Goal: Information Seeking & Learning: Check status

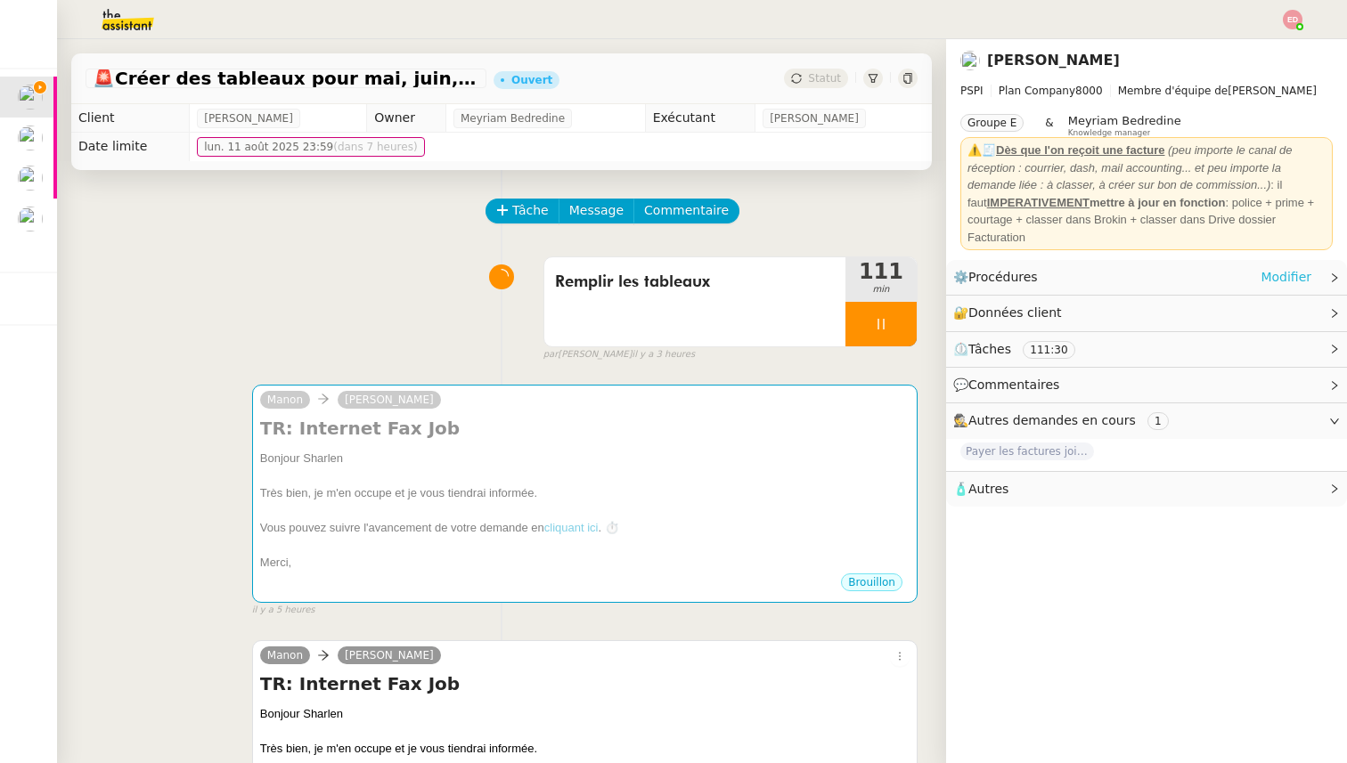
click at [1291, 277] on link "Modifier" at bounding box center [1285, 277] width 51 height 20
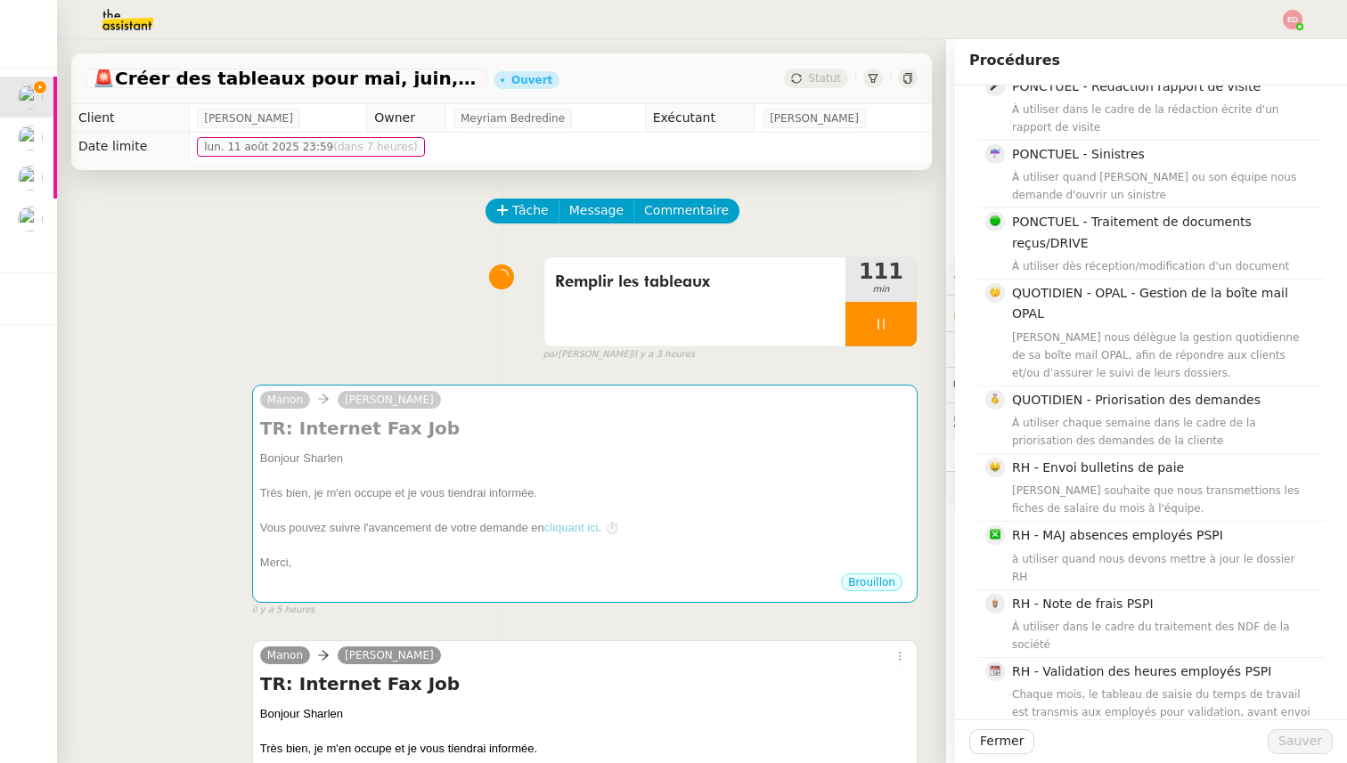
scroll to position [2322, 0]
click at [896, 221] on div "Tâche Message Commentaire" at bounding box center [702, 220] width 430 height 43
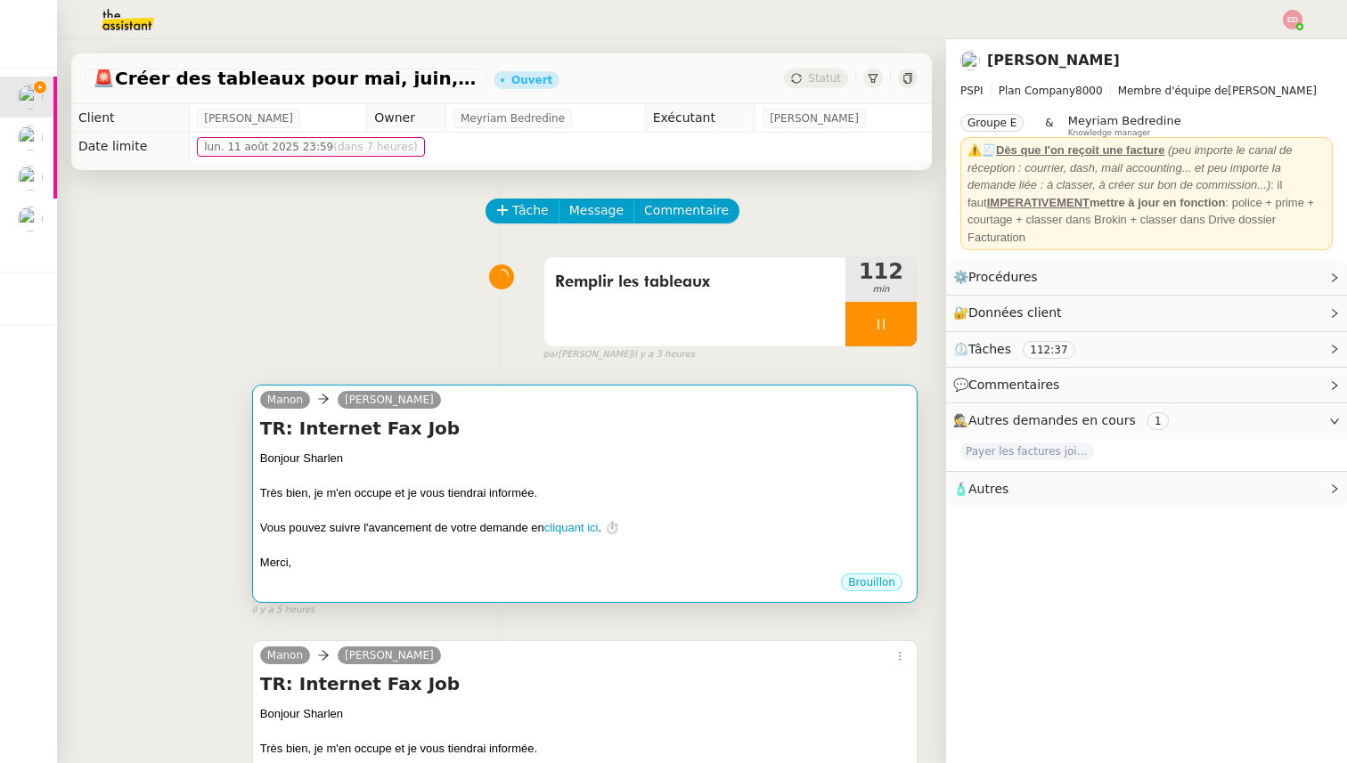
click at [633, 450] on div "Bonjour Sharlen" at bounding box center [584, 459] width 649 height 18
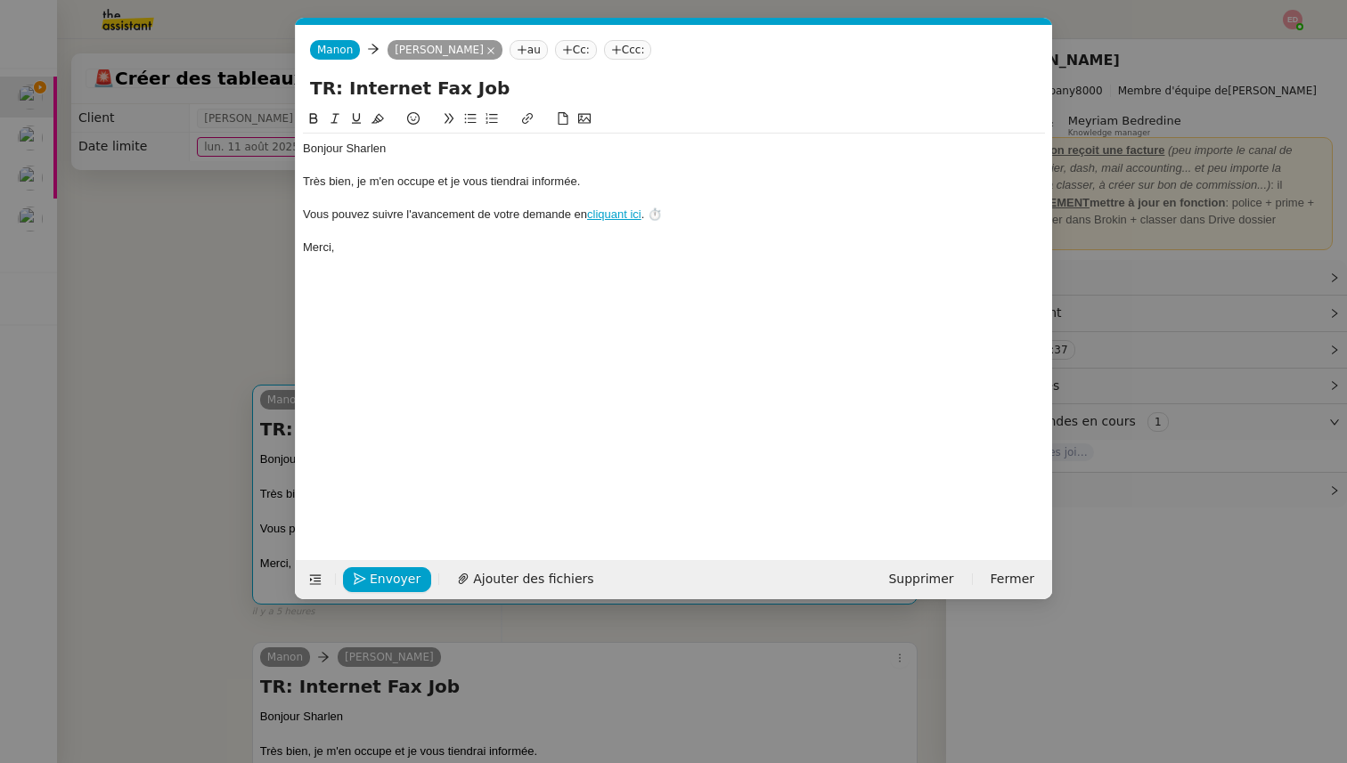
scroll to position [0, 37]
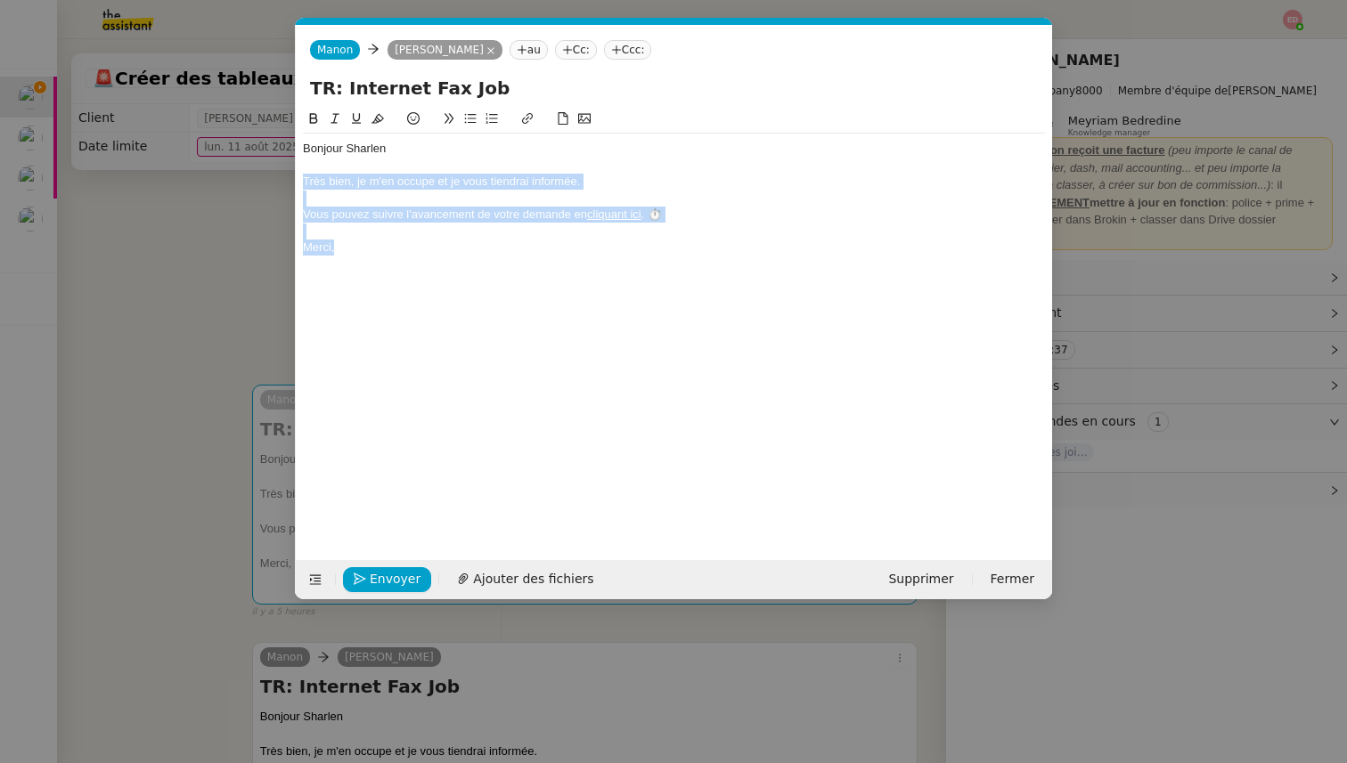
drag, startPoint x: 364, startPoint y: 247, endPoint x: 295, endPoint y: 187, distance: 91.6
click at [295, 187] on form "[PERSON_NAME] au Cc: Ccc: TR: Internet Fax Job Bonjour [PERSON_NAME] bien, je m…" at bounding box center [673, 312] width 757 height 575
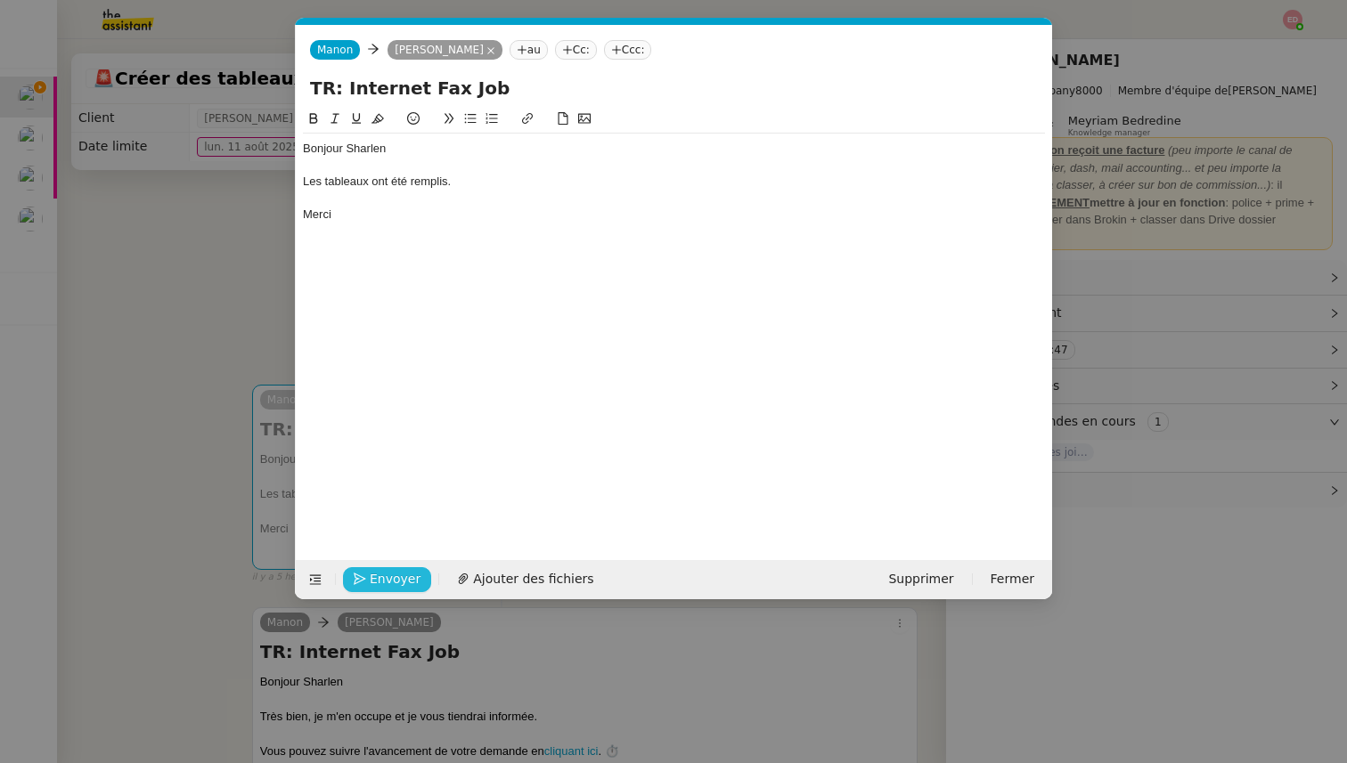
click at [370, 576] on span "Envoyer" at bounding box center [395, 579] width 51 height 20
click at [370, 576] on span "Confirmer l'envoi" at bounding box center [423, 579] width 107 height 20
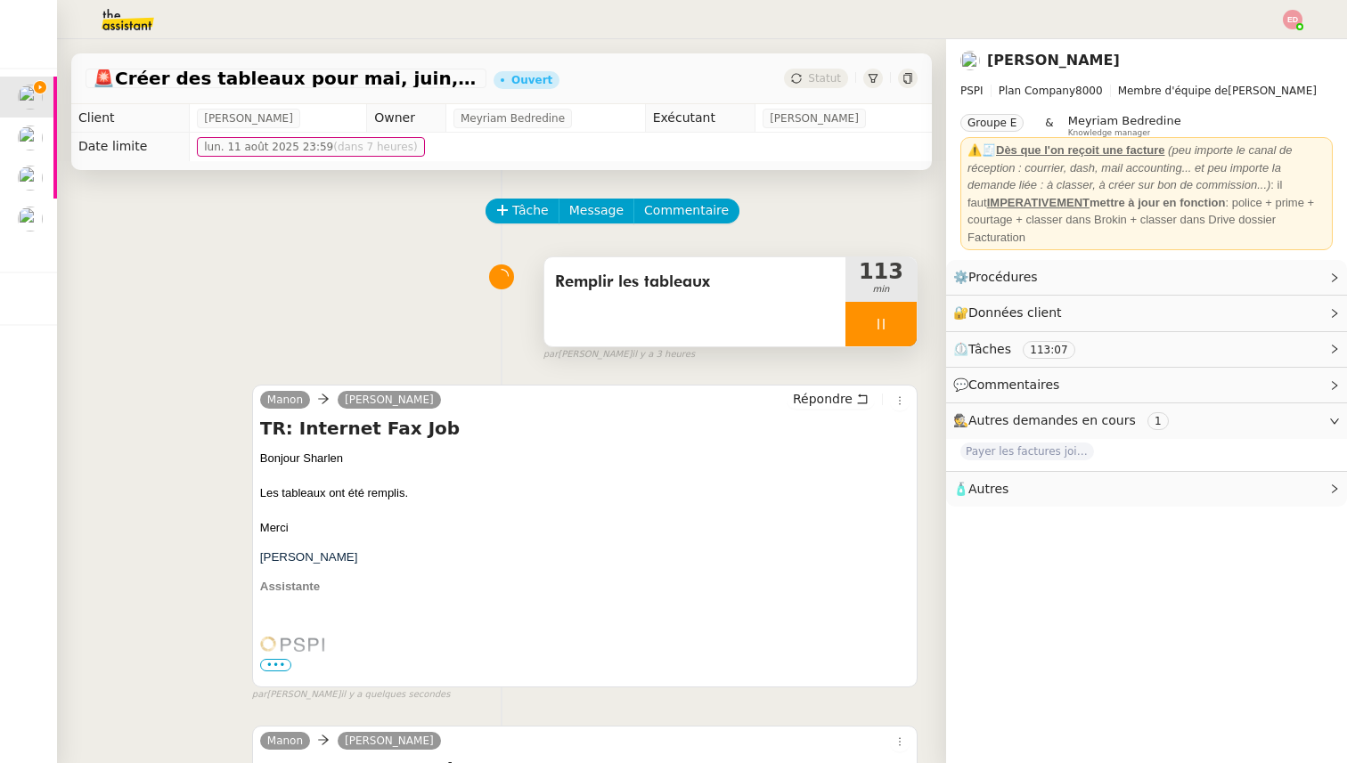
click at [903, 314] on div at bounding box center [880, 324] width 71 height 45
click at [903, 314] on button at bounding box center [899, 324] width 36 height 45
click at [819, 76] on span "Statut" at bounding box center [824, 78] width 33 height 12
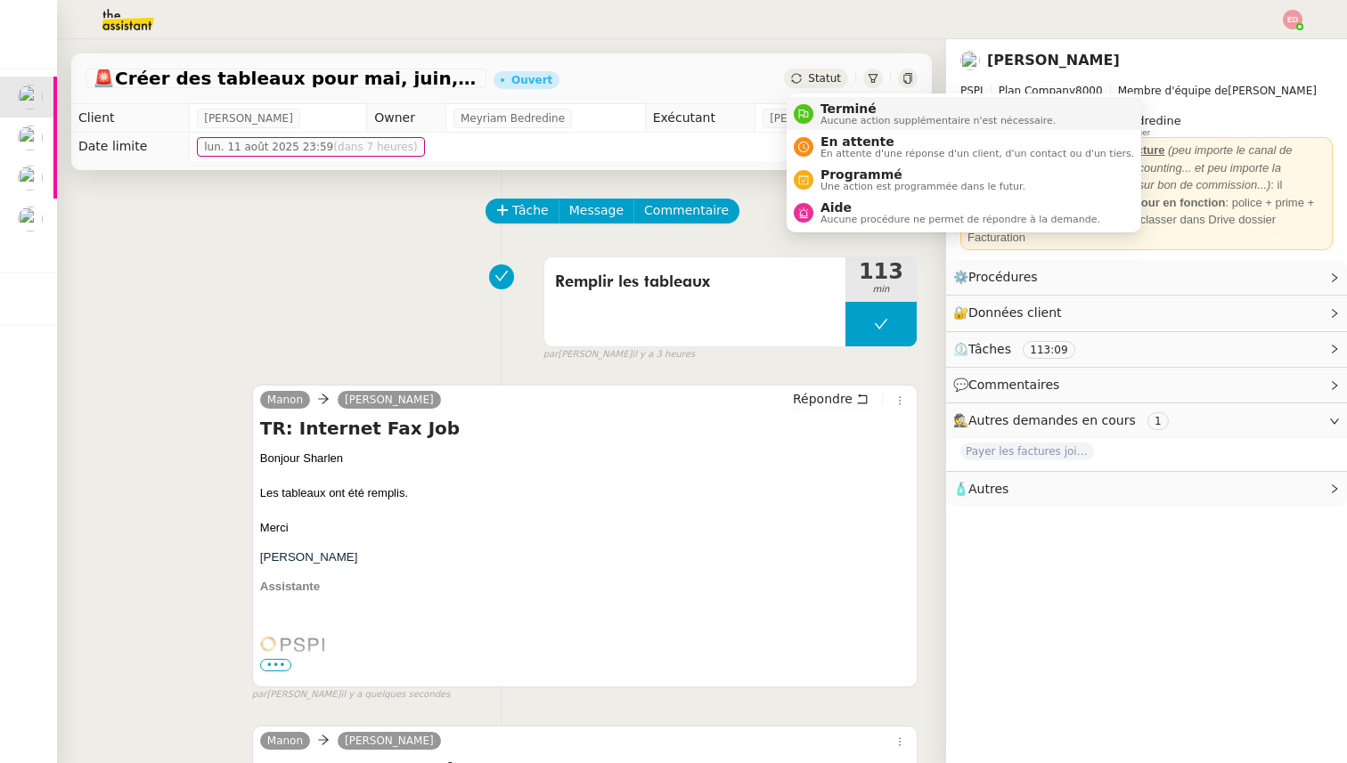
click at [828, 110] on span "Terminé" at bounding box center [937, 109] width 235 height 14
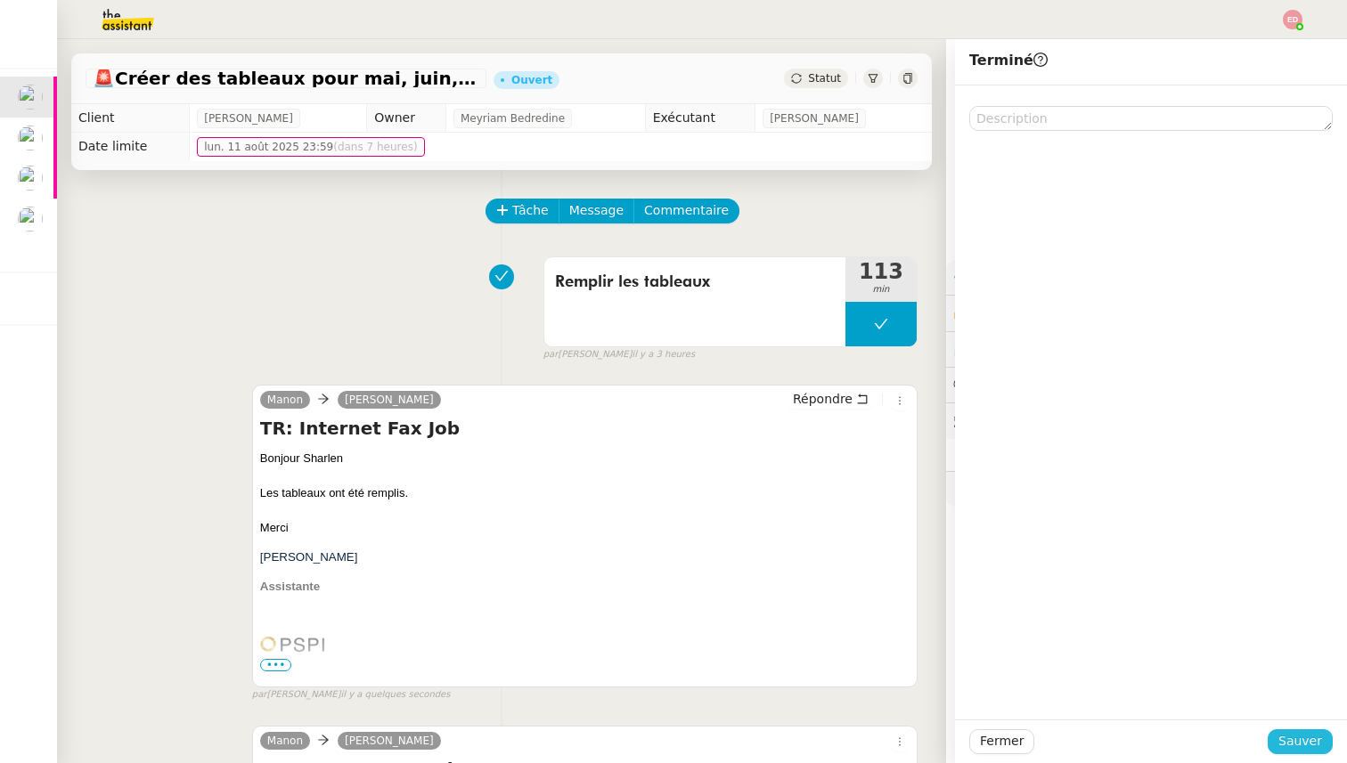
click at [1312, 739] on span "Sauver" at bounding box center [1300, 741] width 44 height 20
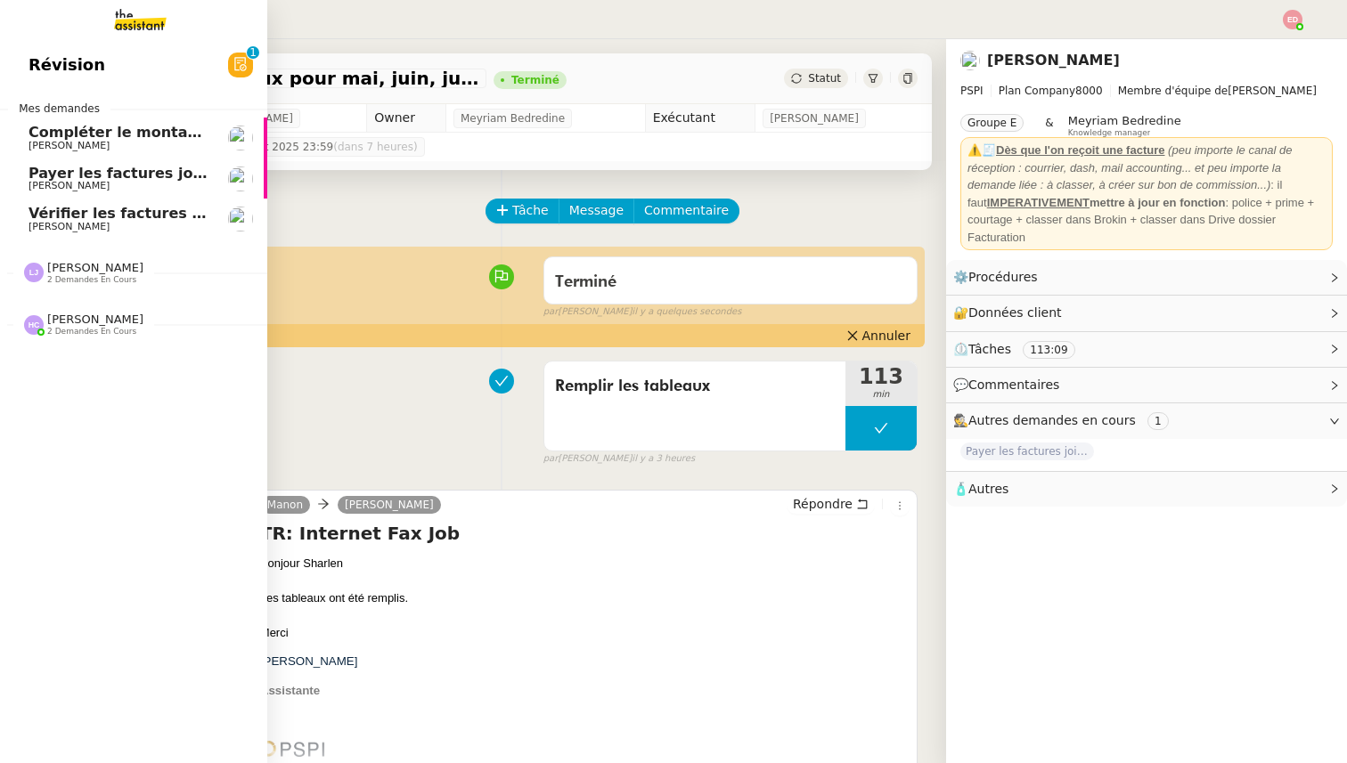
click at [94, 167] on span "Payer les factures jointes" at bounding box center [131, 173] width 204 height 17
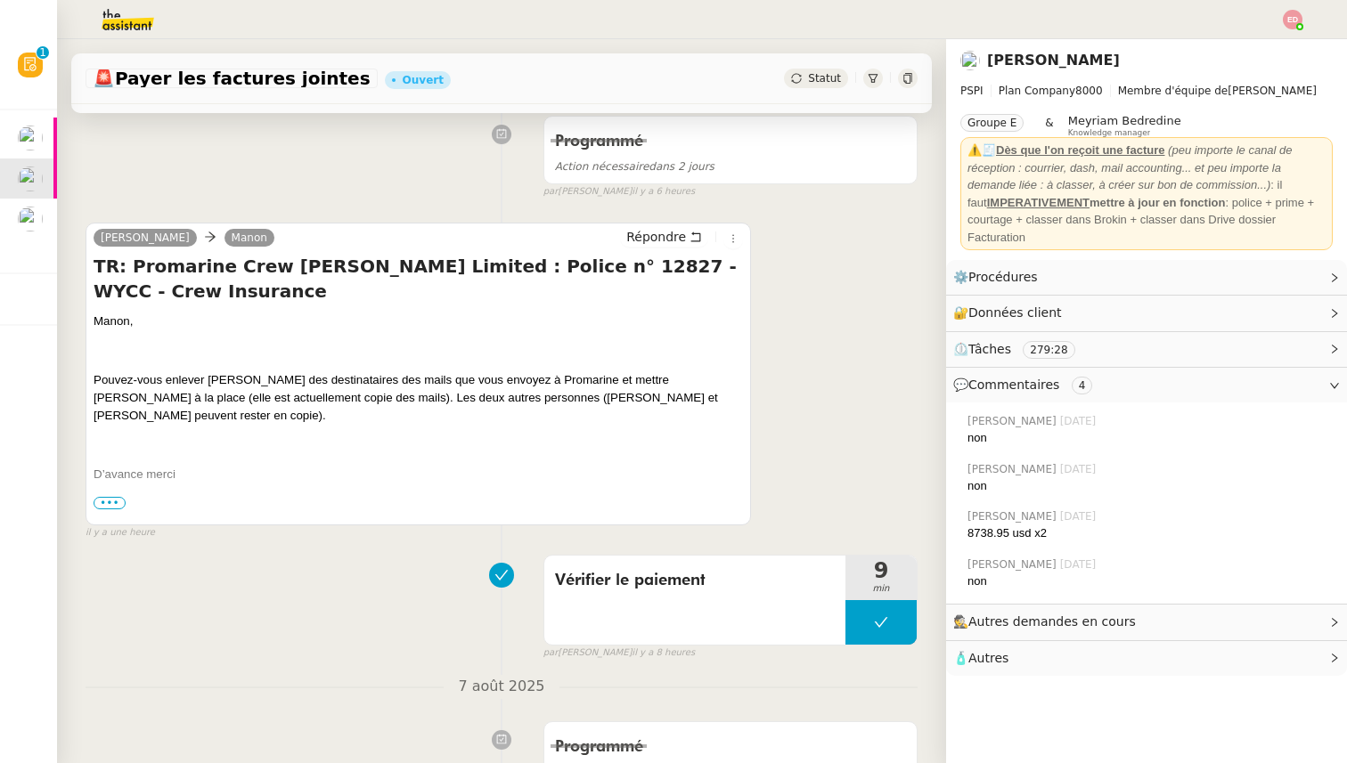
scroll to position [250, 0]
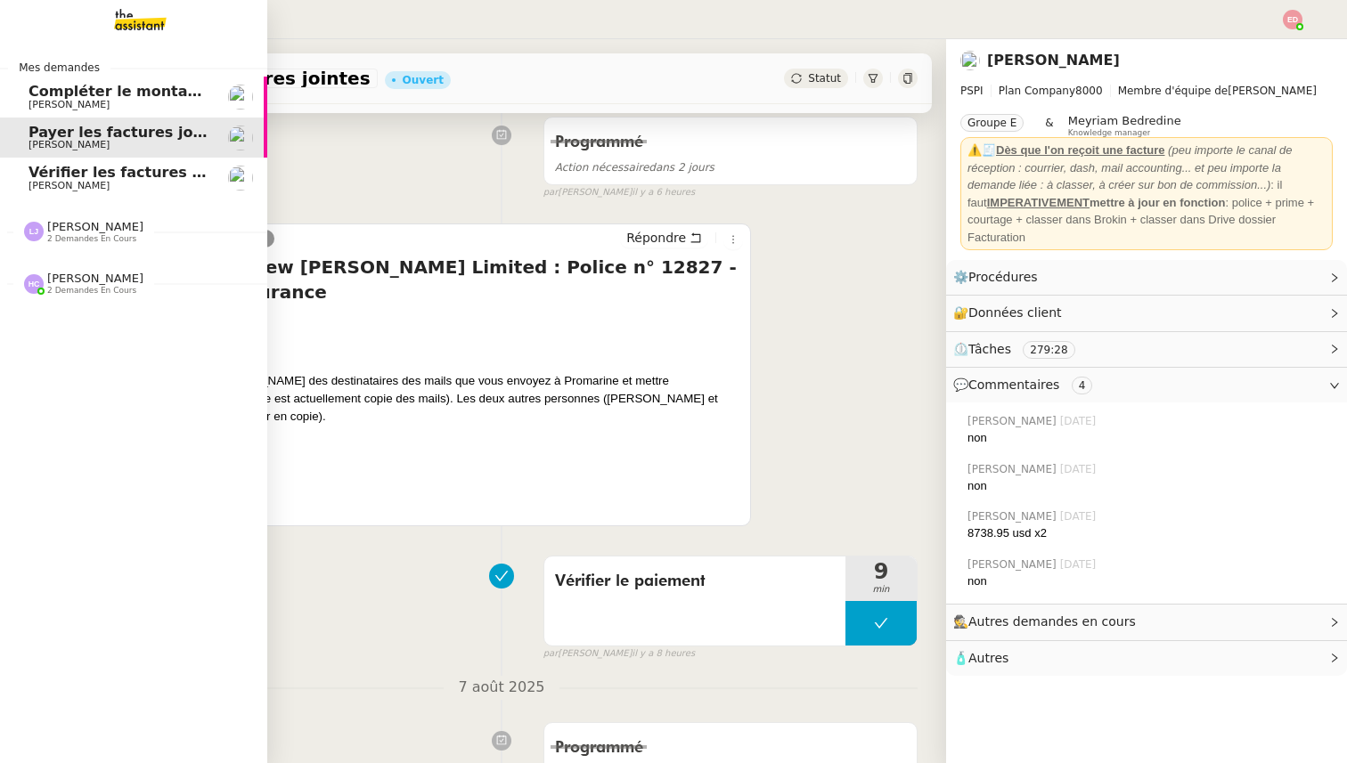
click at [61, 275] on span "[PERSON_NAME]" at bounding box center [95, 278] width 96 height 13
click at [90, 361] on span "Créer une police pour [PERSON_NAME]" at bounding box center [186, 358] width 314 height 17
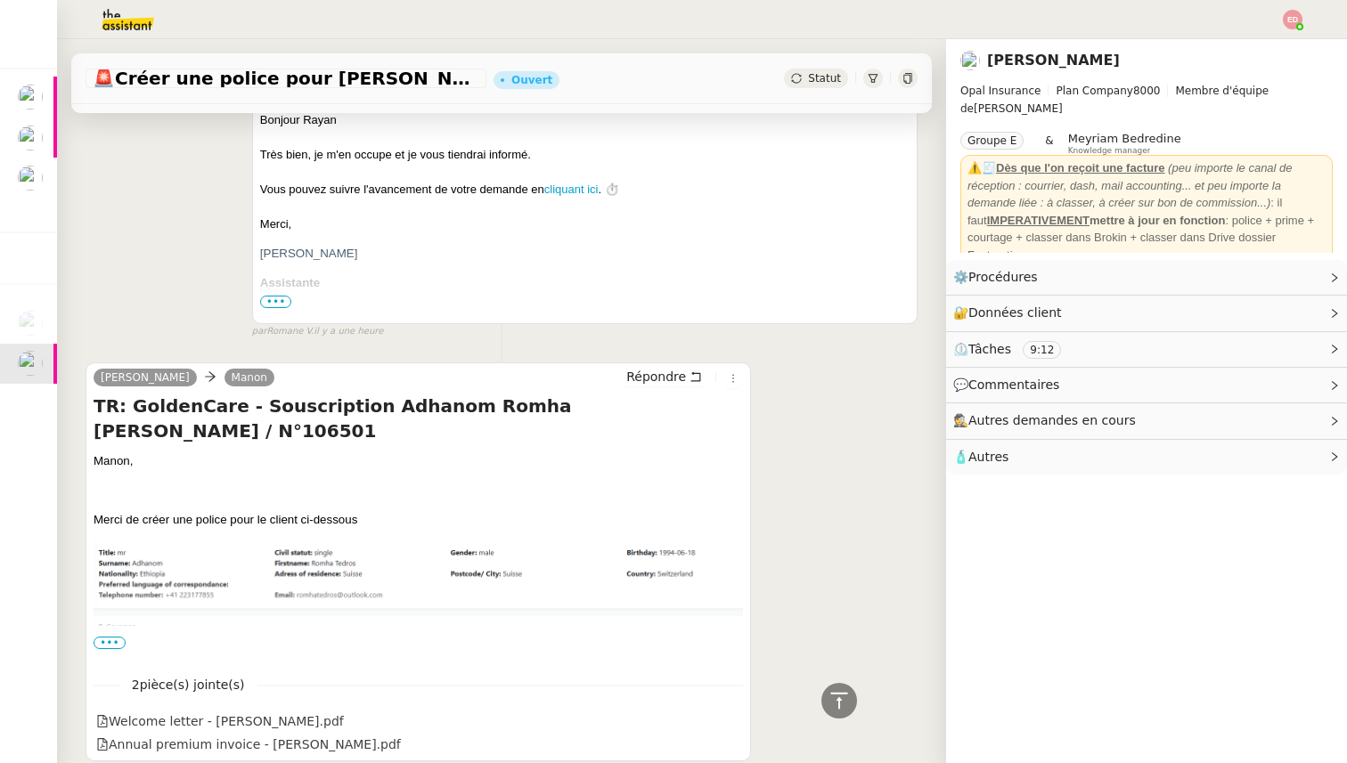
scroll to position [461, 0]
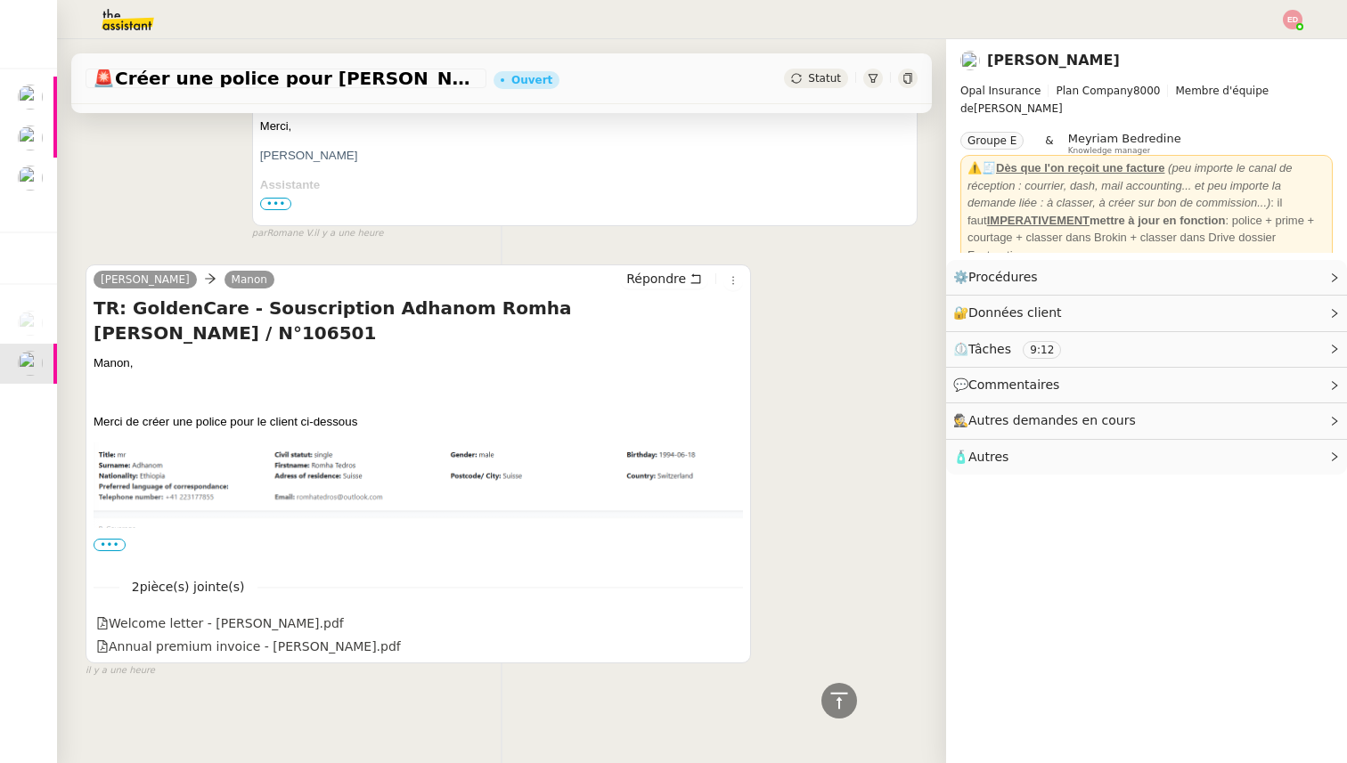
click at [108, 543] on span "•••" at bounding box center [110, 545] width 32 height 12
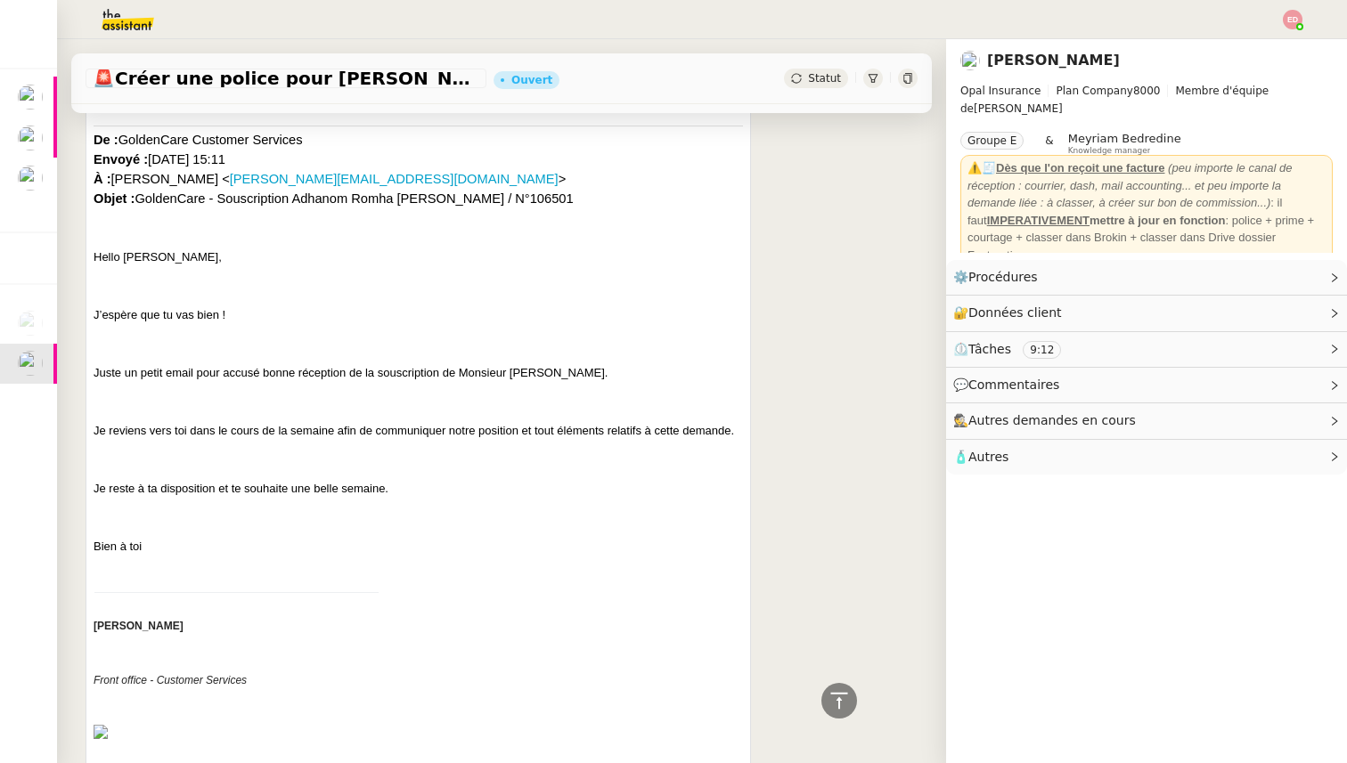
scroll to position [4162, 0]
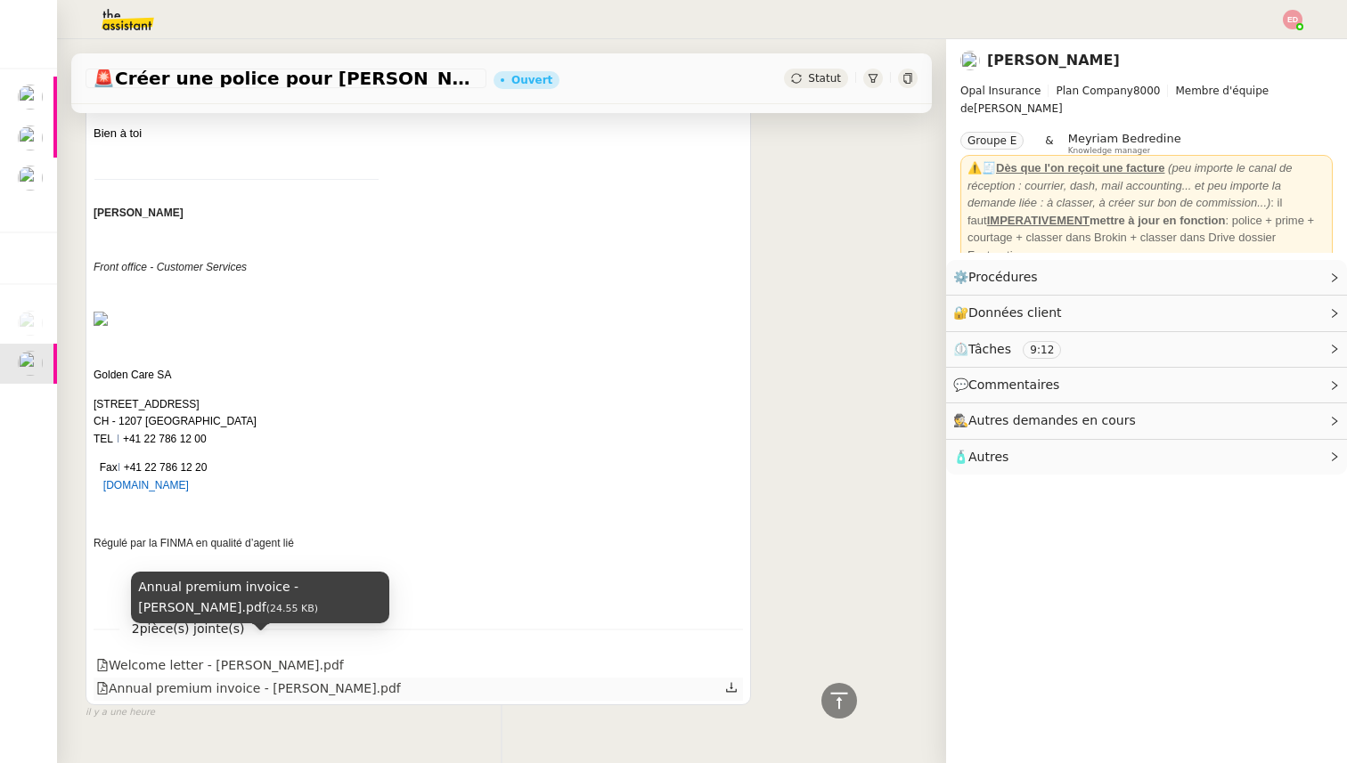
click at [257, 679] on div "Annual premium invoice - [PERSON_NAME].pdf" at bounding box center [248, 689] width 305 height 20
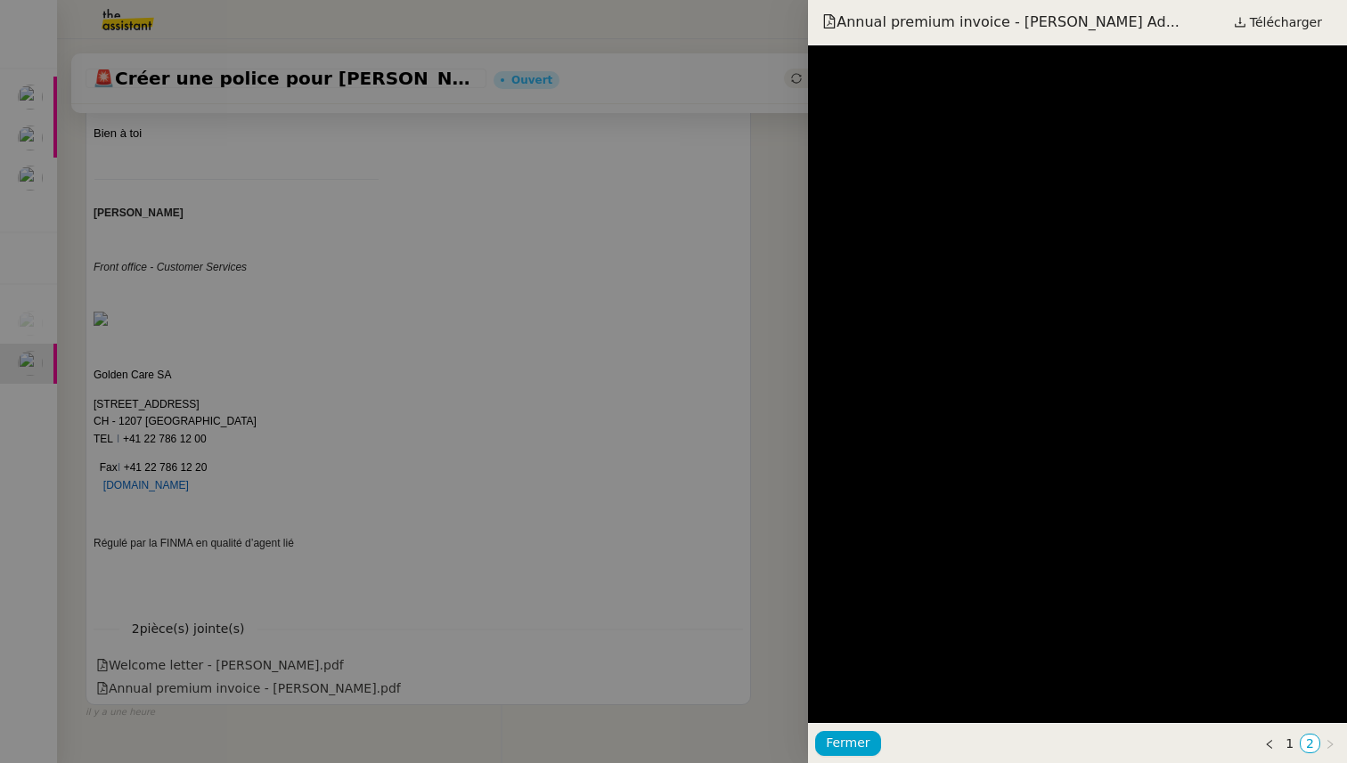
click at [480, 471] on div at bounding box center [673, 381] width 1347 height 763
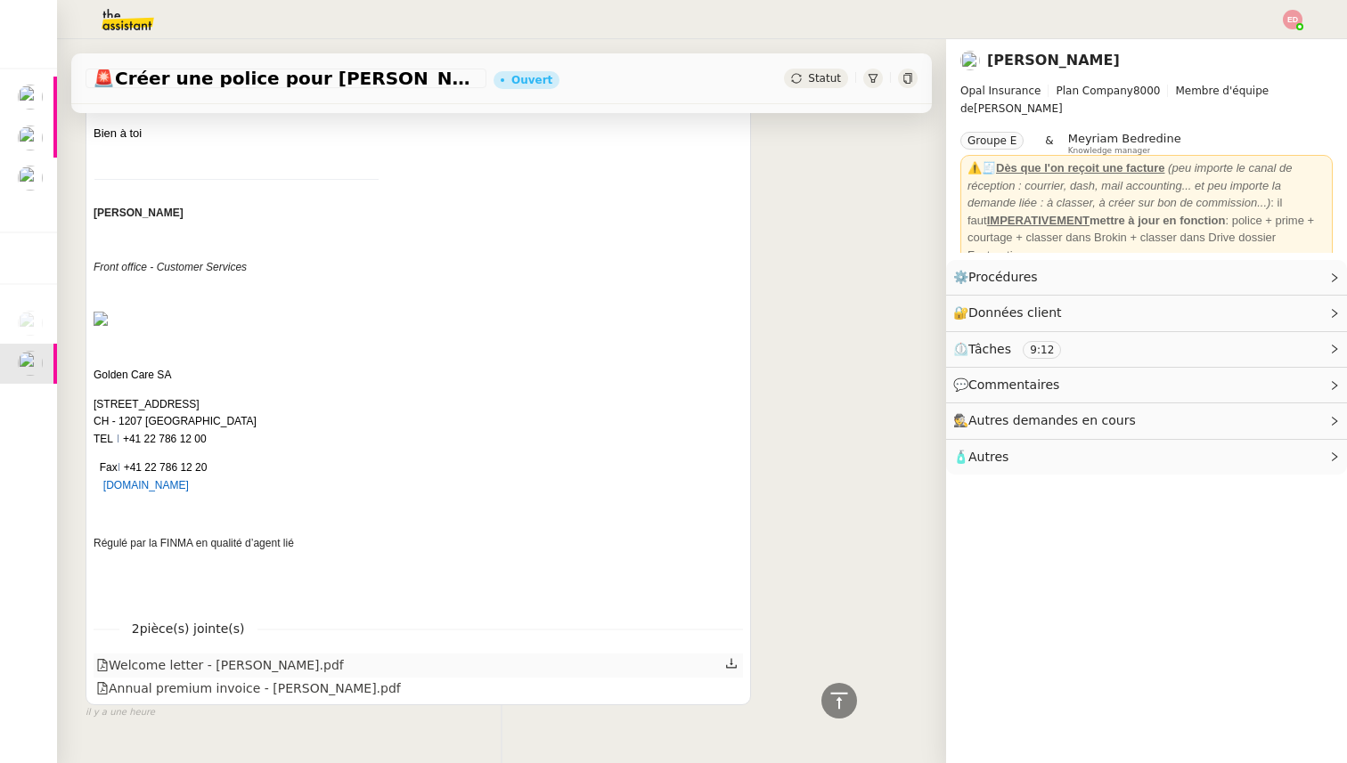
click at [320, 656] on div "Welcome letter - [PERSON_NAME].pdf" at bounding box center [220, 666] width 248 height 20
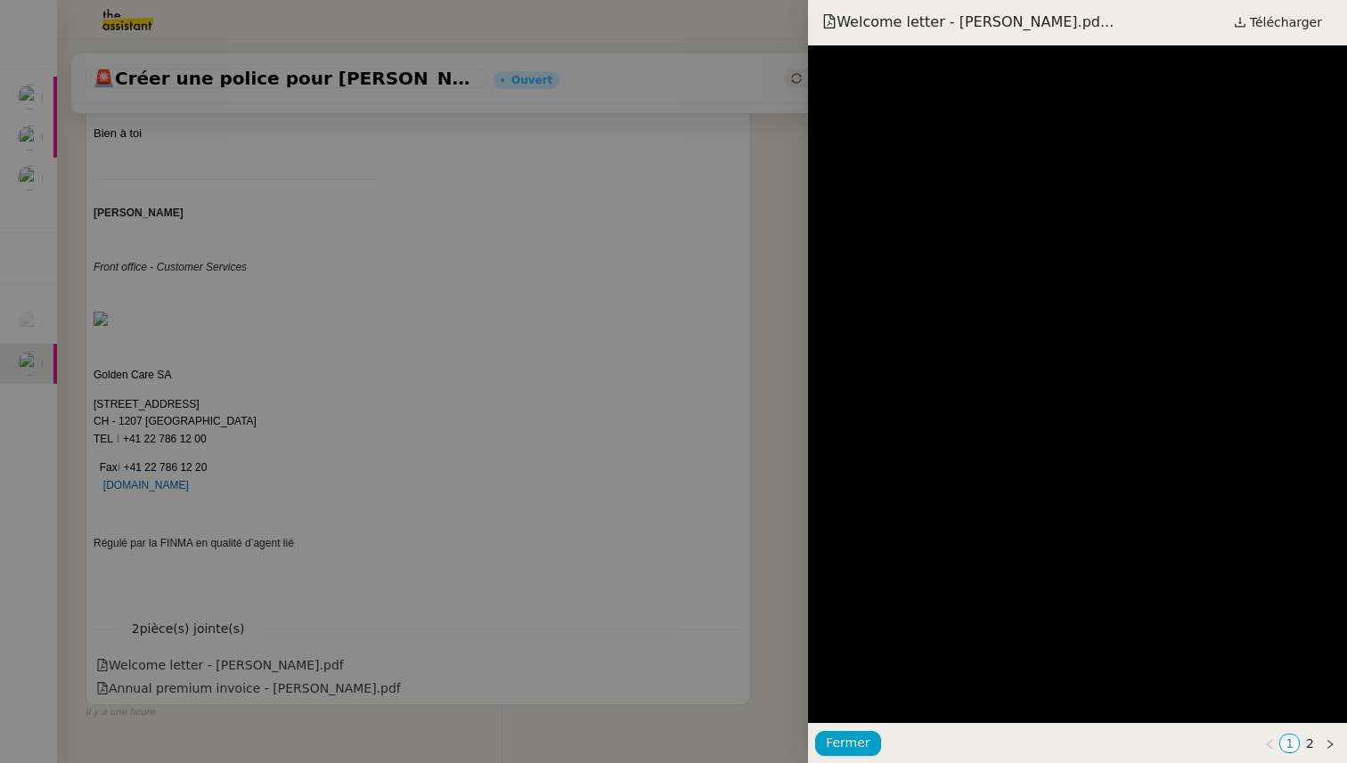
click at [751, 430] on div at bounding box center [673, 381] width 1347 height 763
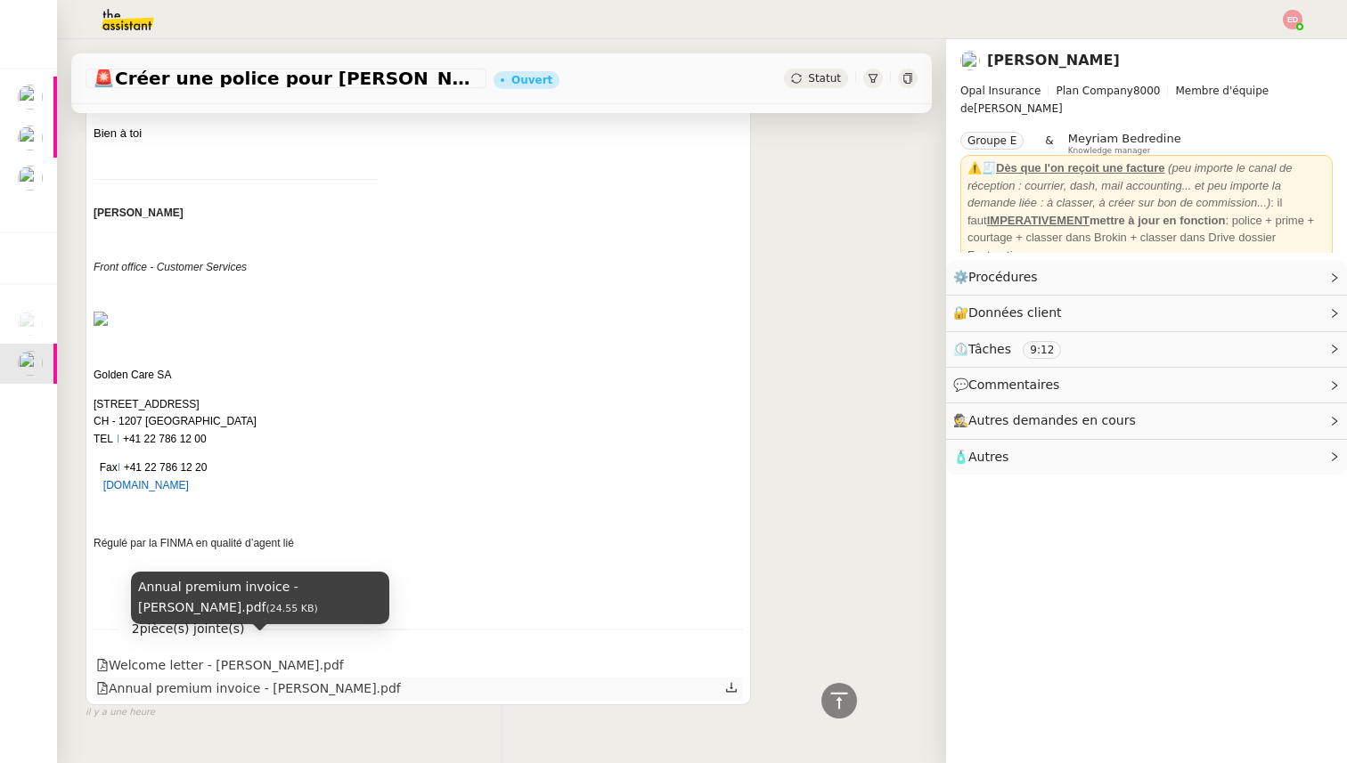
click at [198, 679] on div "Annual premium invoice - [PERSON_NAME].pdf" at bounding box center [248, 689] width 305 height 20
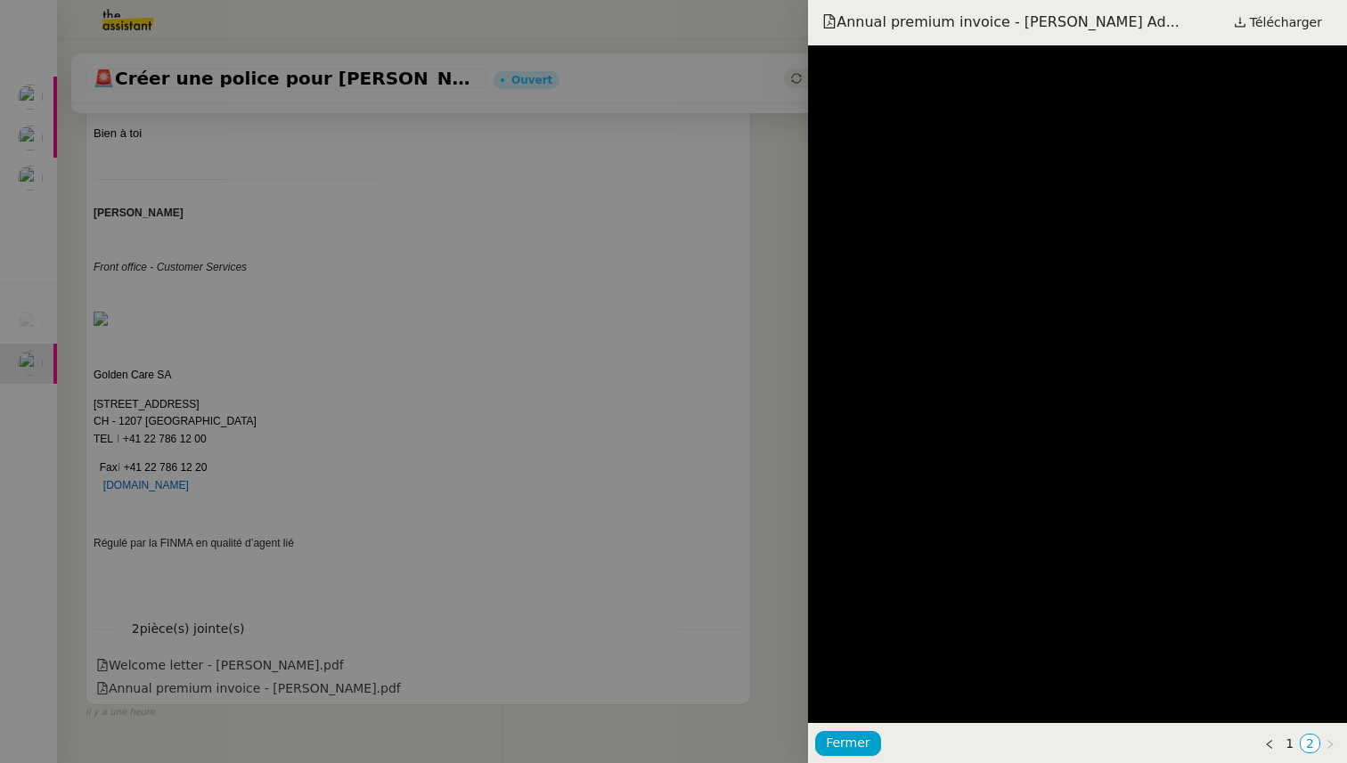
click at [247, 688] on div at bounding box center [673, 381] width 1347 height 763
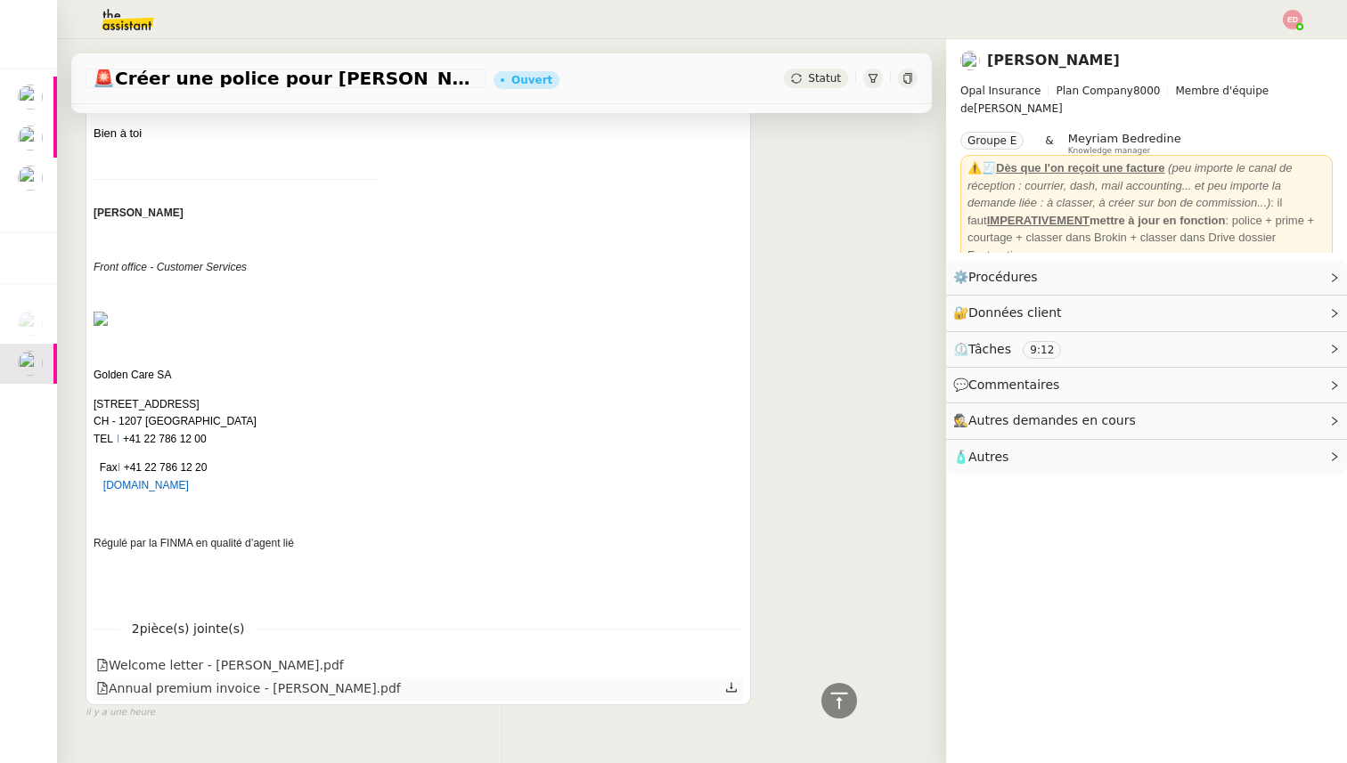
click at [215, 679] on div "Annual premium invoice - [PERSON_NAME].pdf" at bounding box center [248, 689] width 305 height 20
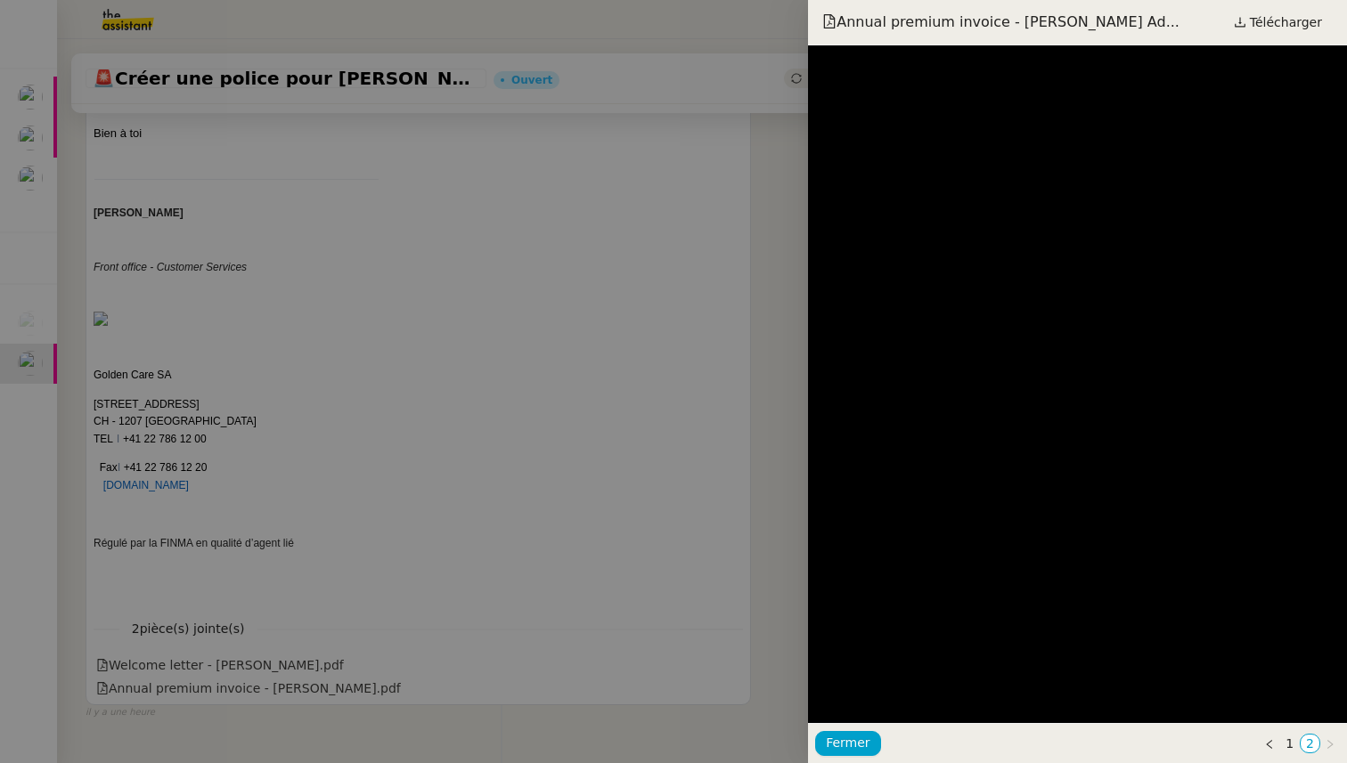
click at [370, 449] on div at bounding box center [673, 381] width 1347 height 763
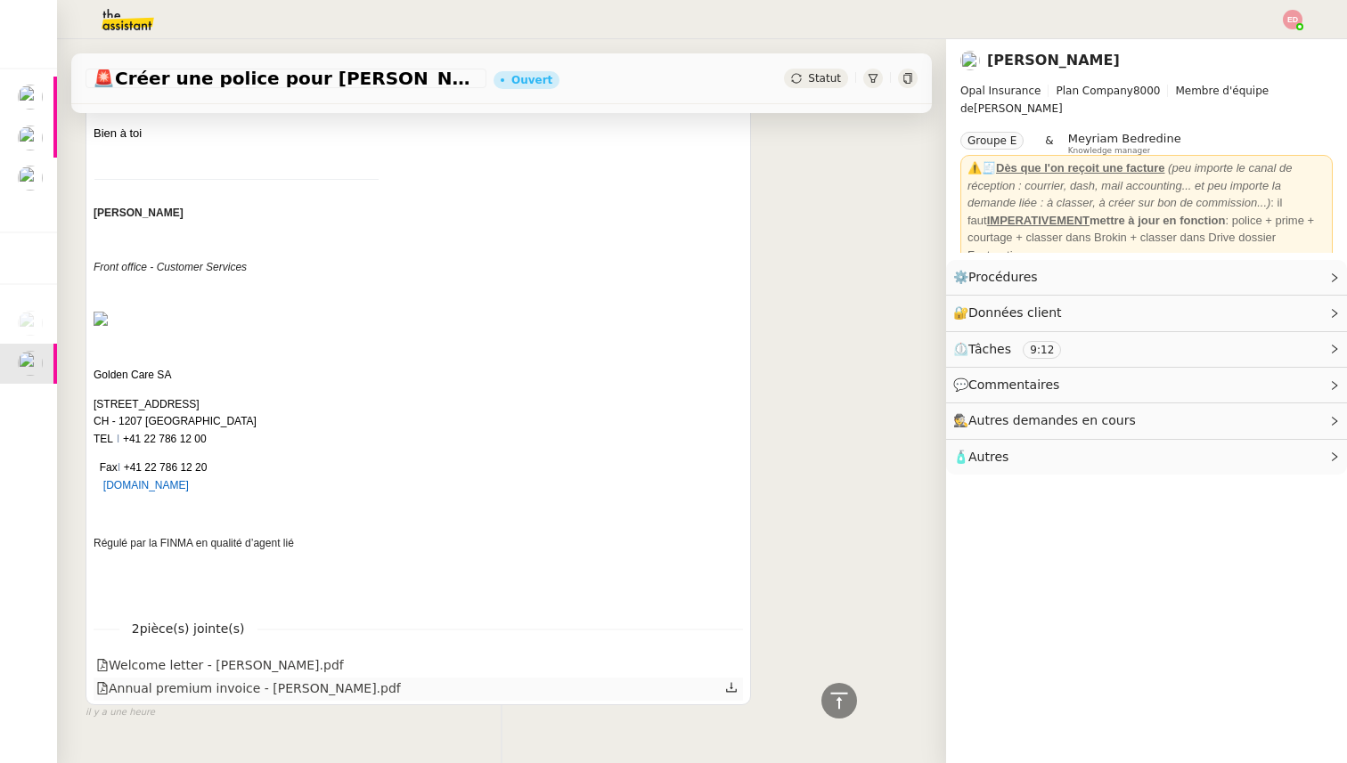
click at [729, 681] on icon at bounding box center [731, 687] width 12 height 12
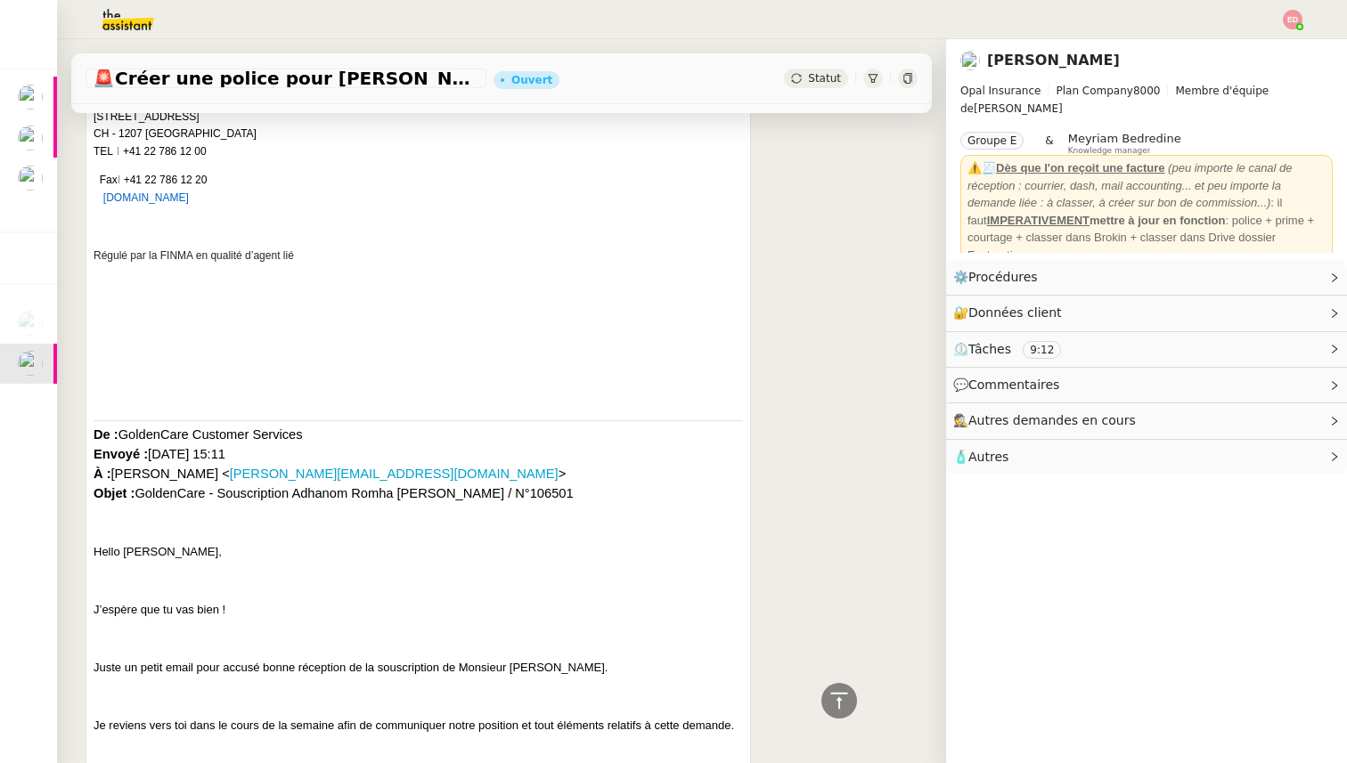
scroll to position [3140, 0]
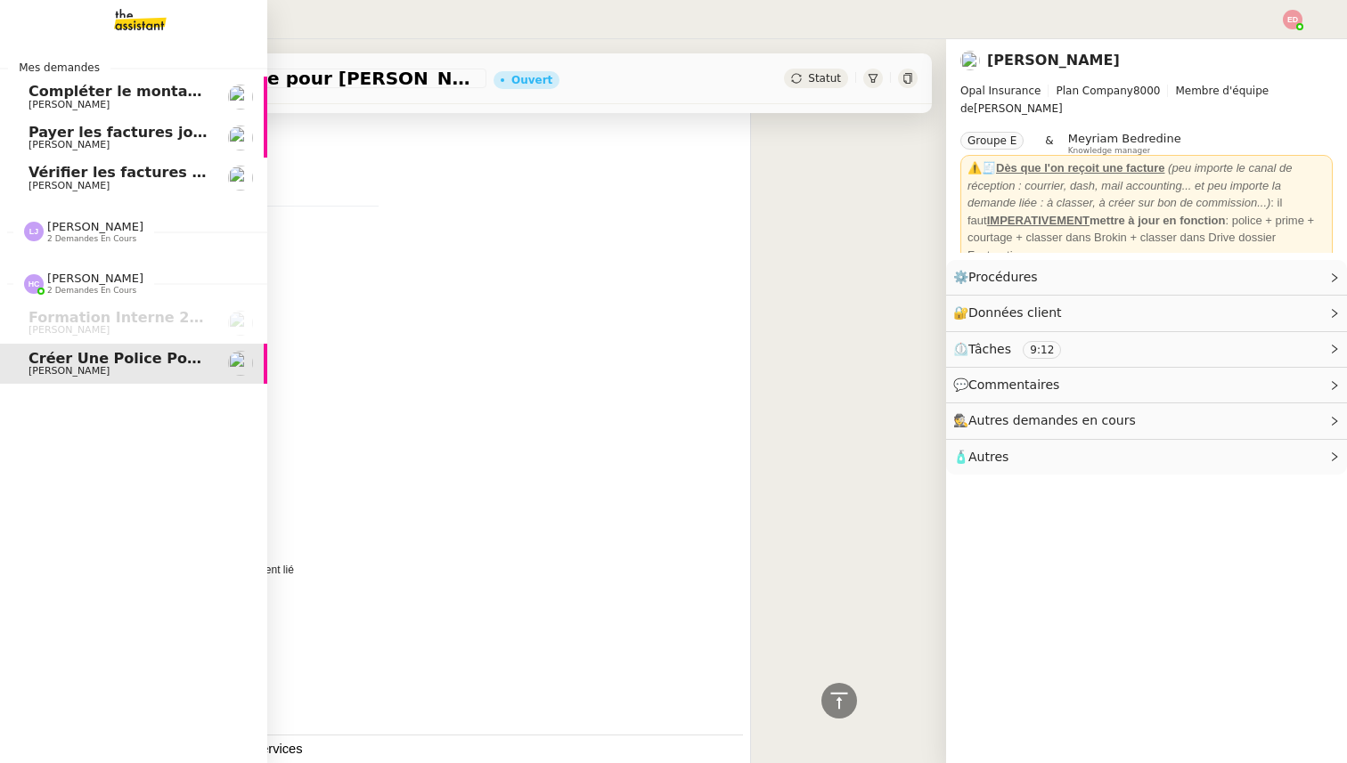
click at [67, 135] on span "Payer les factures jointes" at bounding box center [131, 132] width 204 height 17
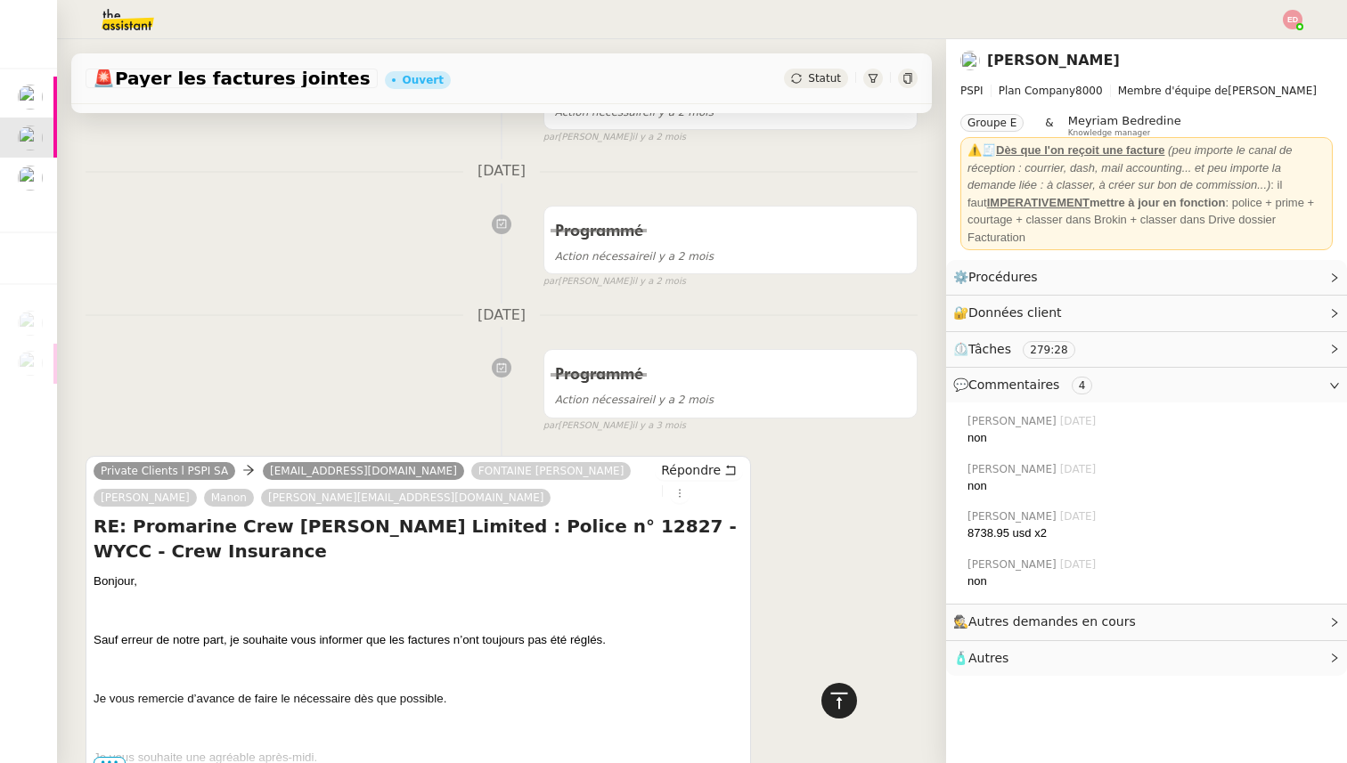
click at [843, 695] on icon at bounding box center [838, 700] width 21 height 21
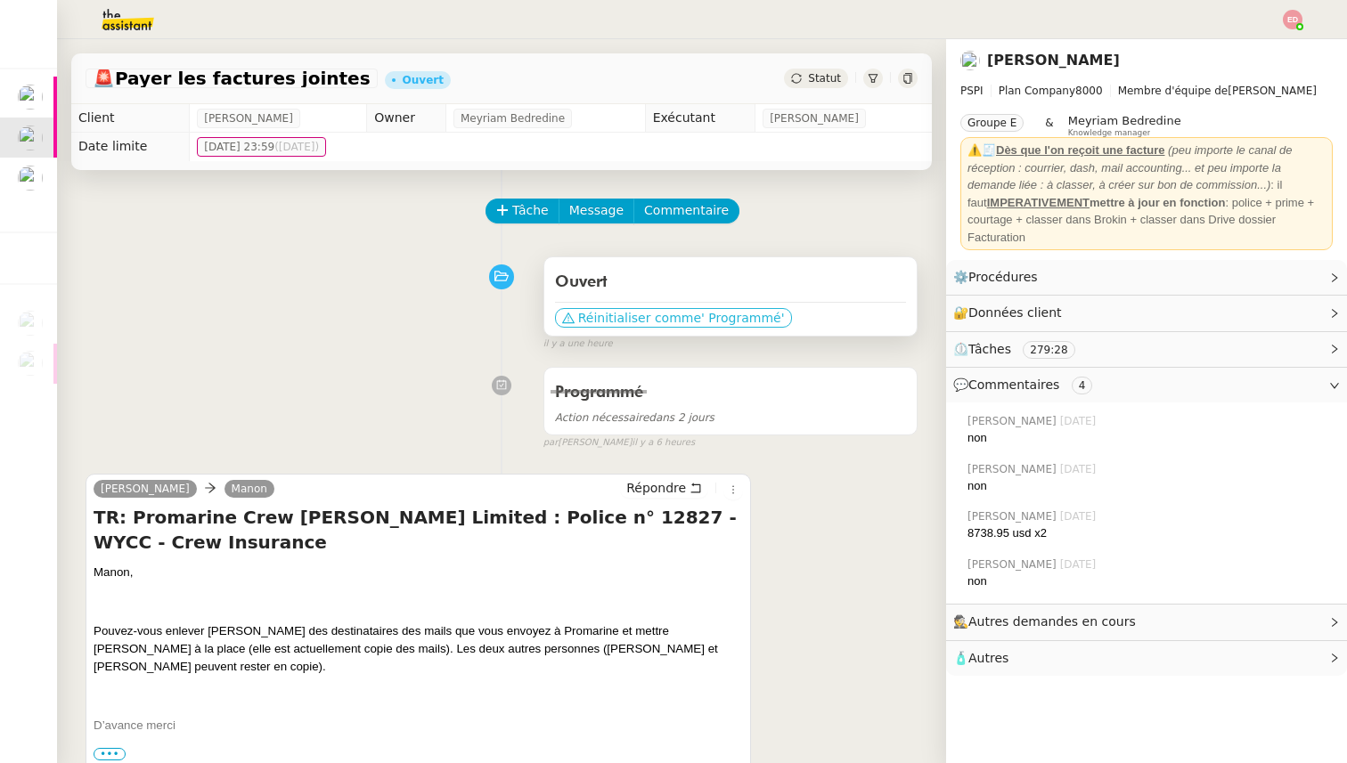
click at [701, 313] on span "' Programmé'" at bounding box center [742, 318] width 83 height 18
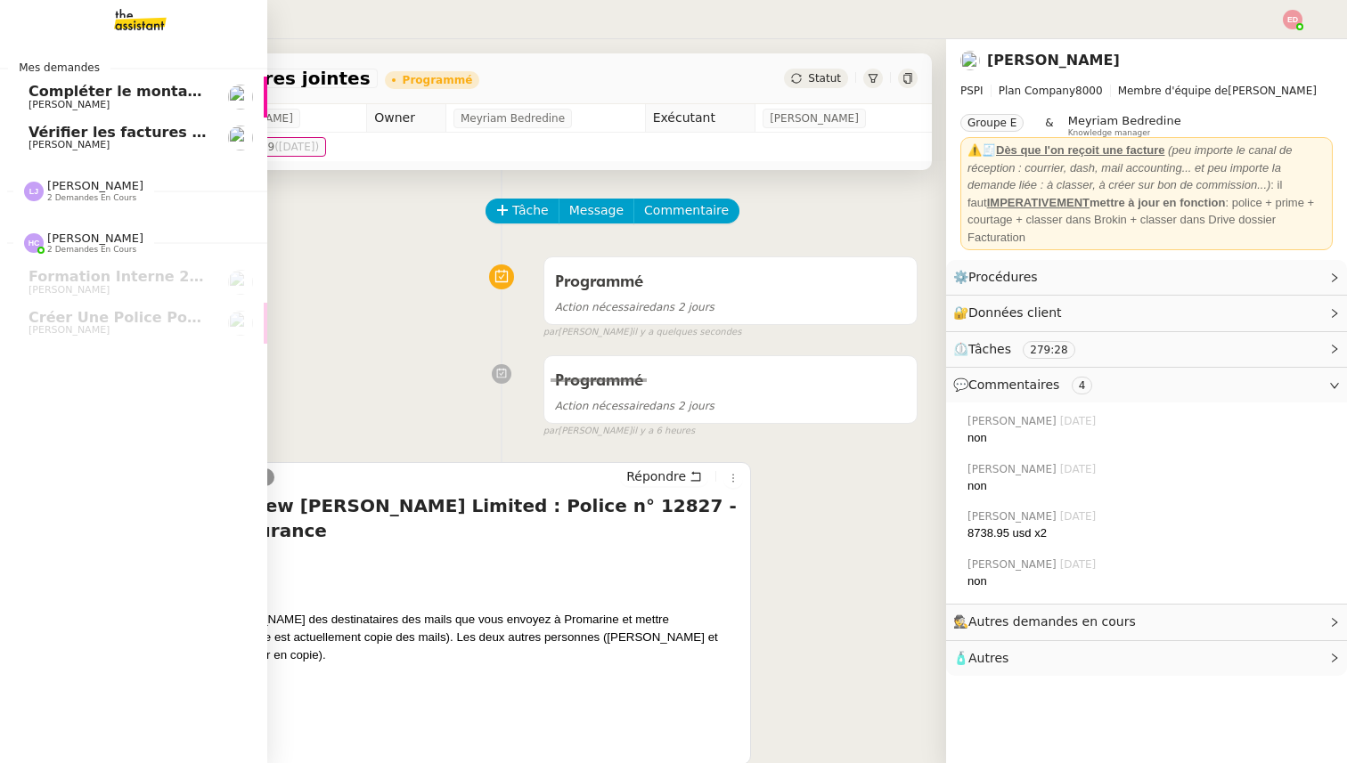
click at [49, 132] on span "Vérifier les factures non réglées" at bounding box center [158, 132] width 258 height 17
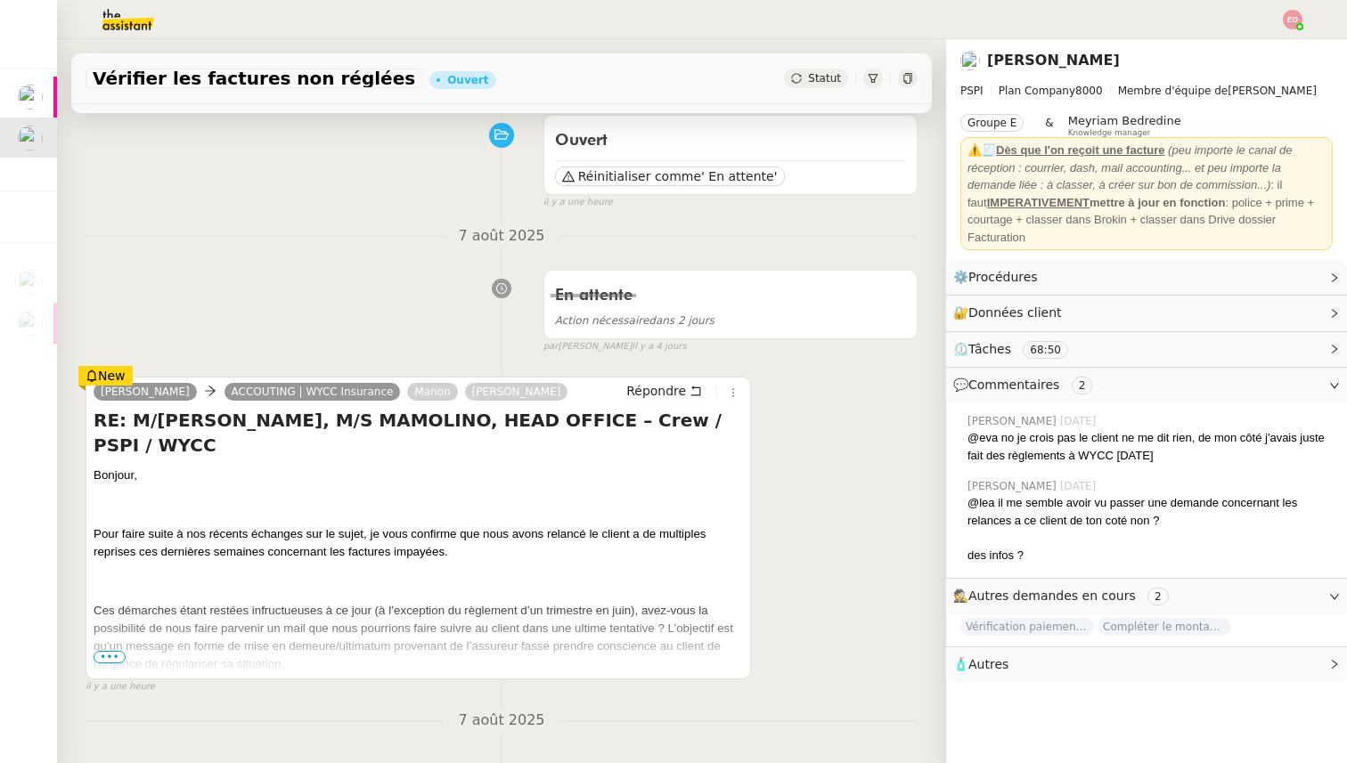
scroll to position [147, 0]
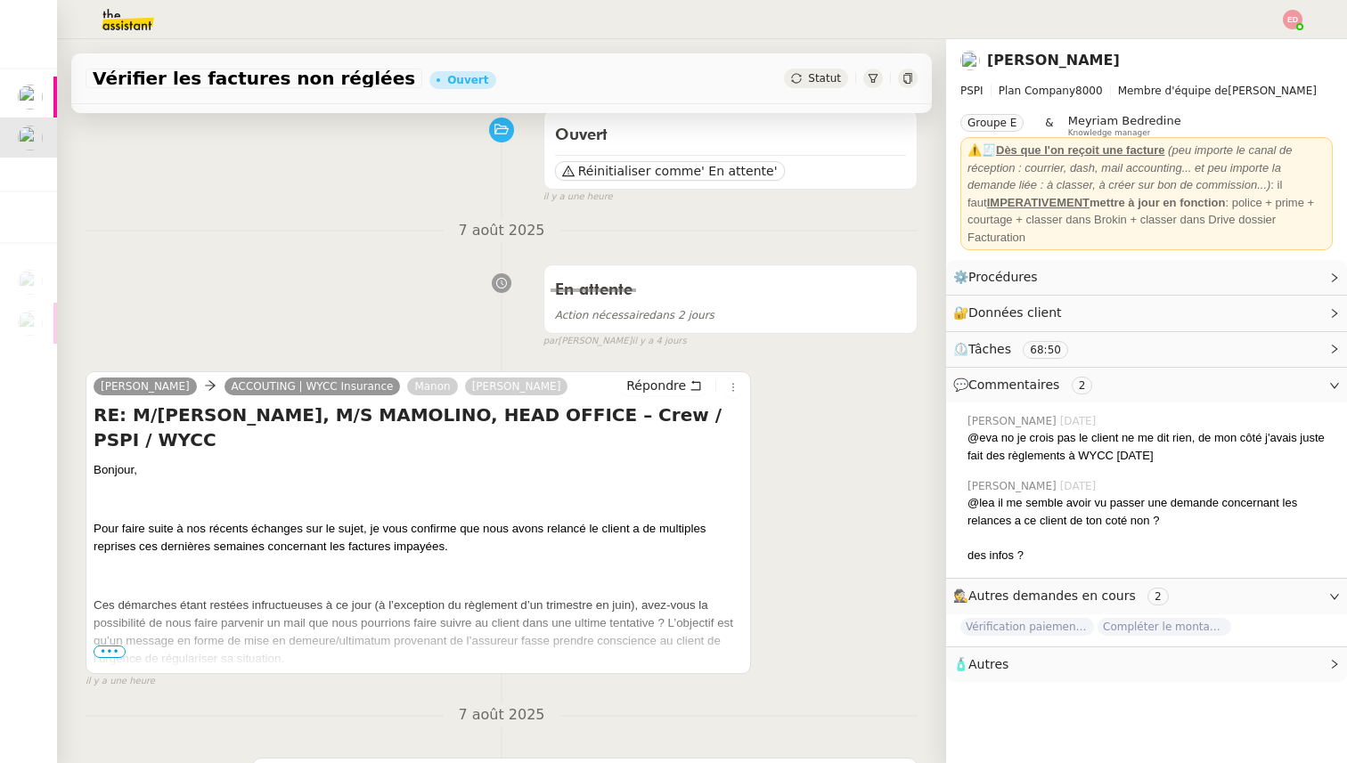
click at [113, 650] on span "•••" at bounding box center [110, 652] width 32 height 12
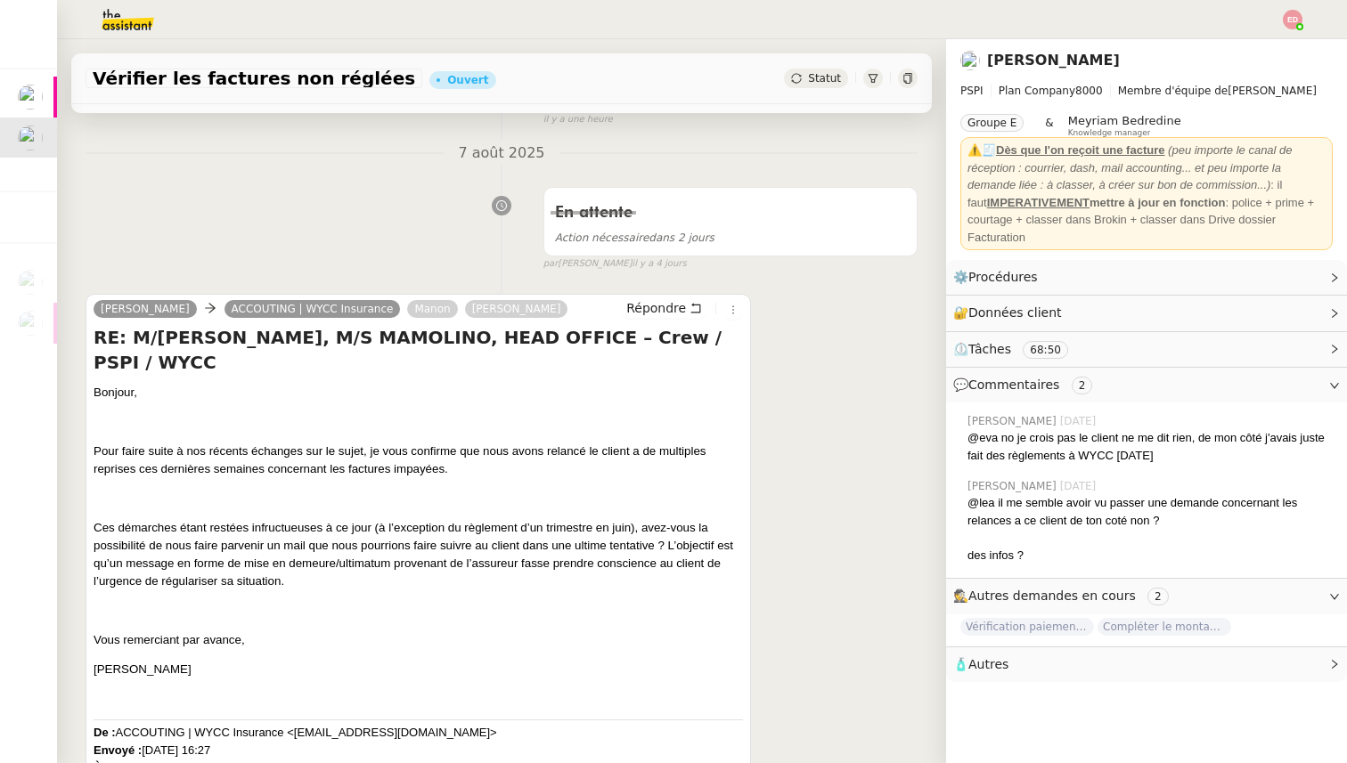
scroll to position [0, 0]
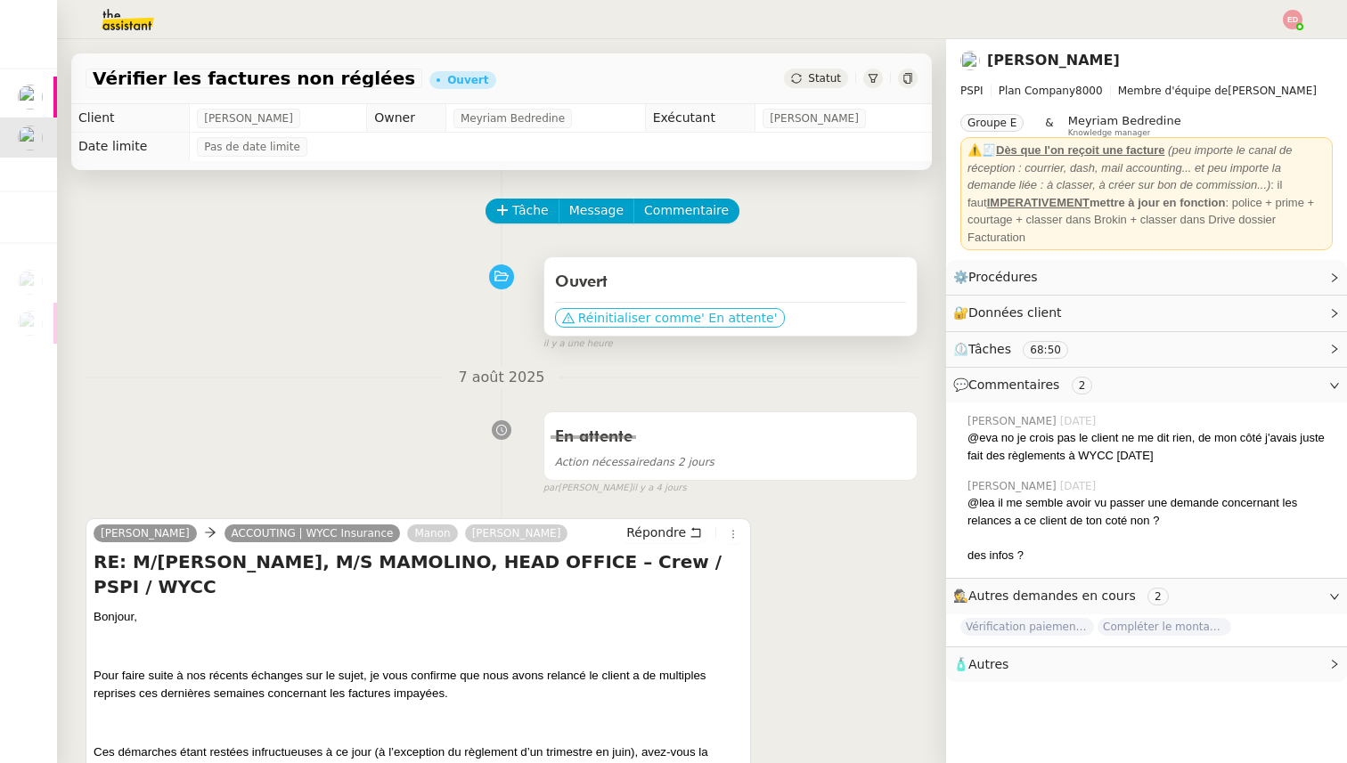
click at [701, 314] on span "' En attente'" at bounding box center [739, 318] width 76 height 18
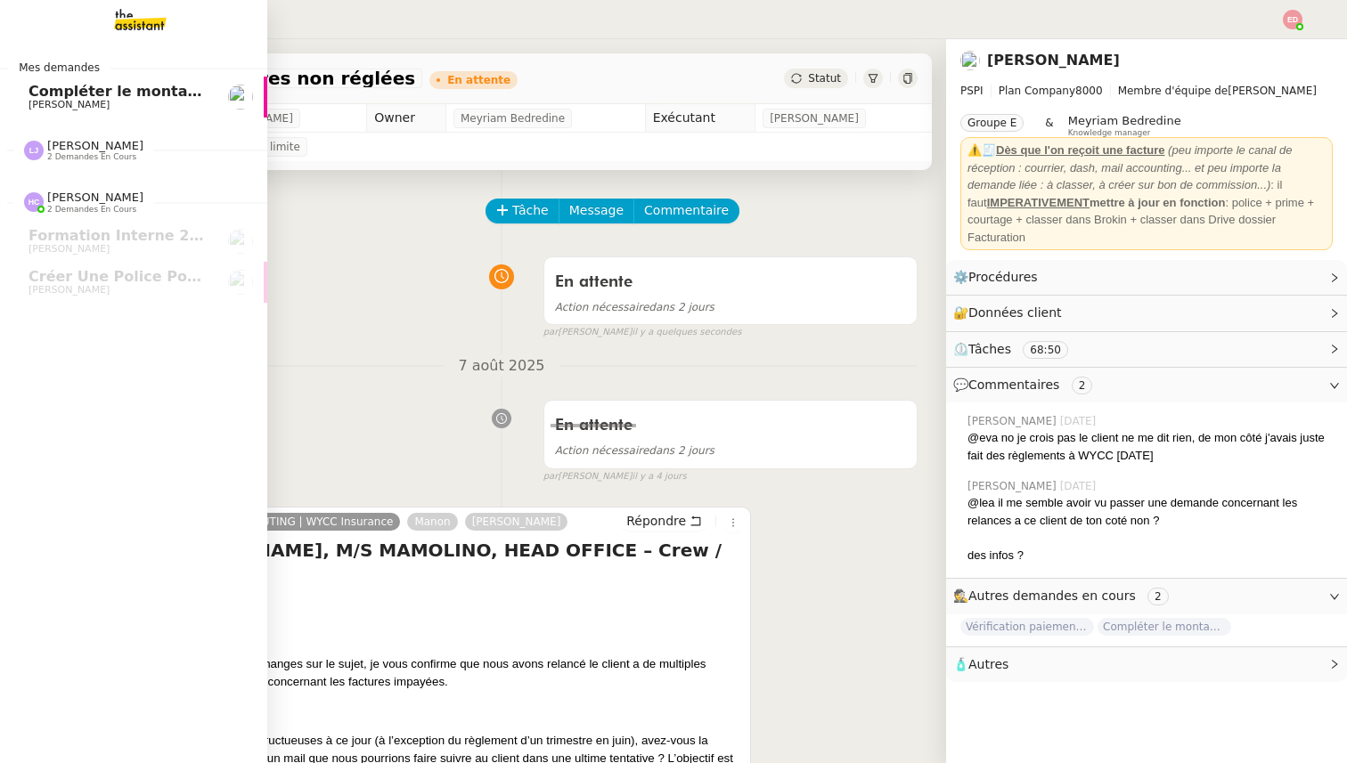
click at [69, 93] on span "Compléter le montant manquant" at bounding box center [160, 91] width 263 height 17
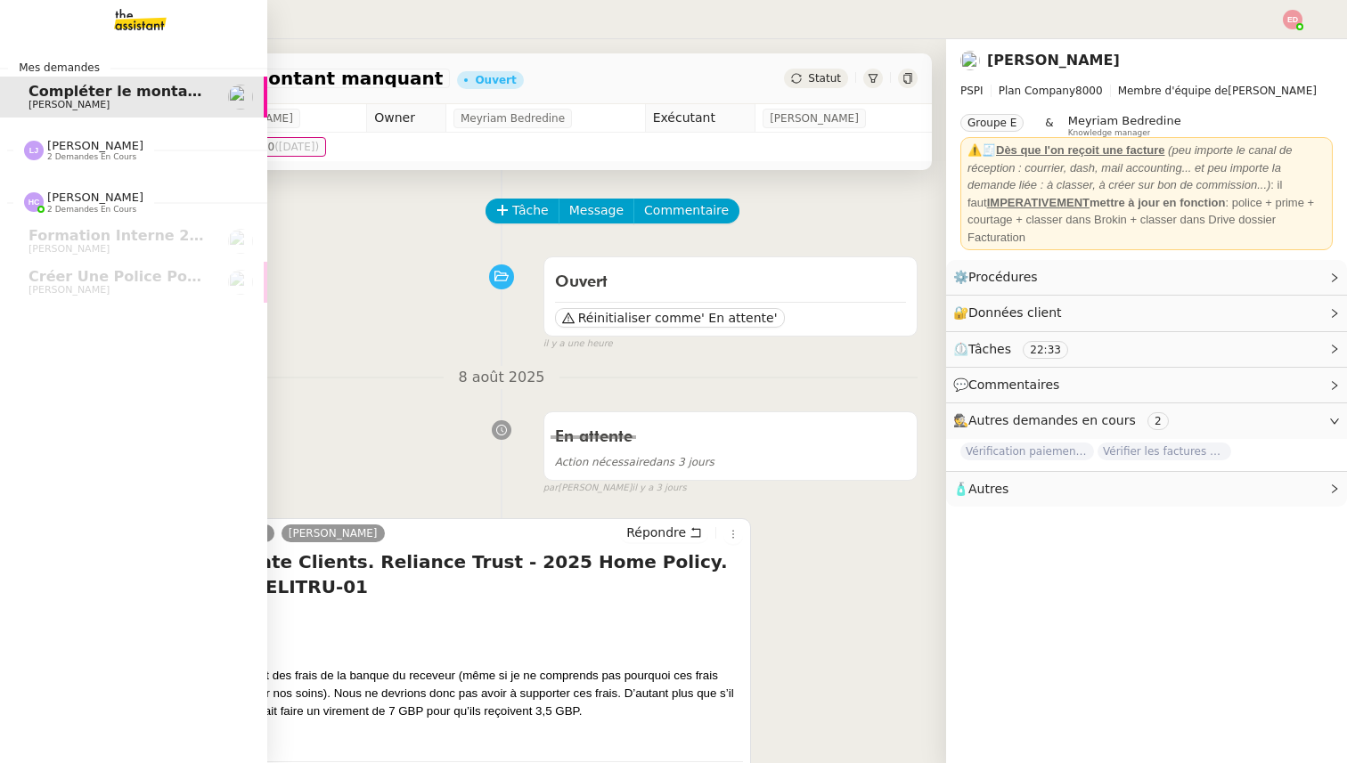
click at [67, 143] on span "[PERSON_NAME]" at bounding box center [95, 145] width 96 height 13
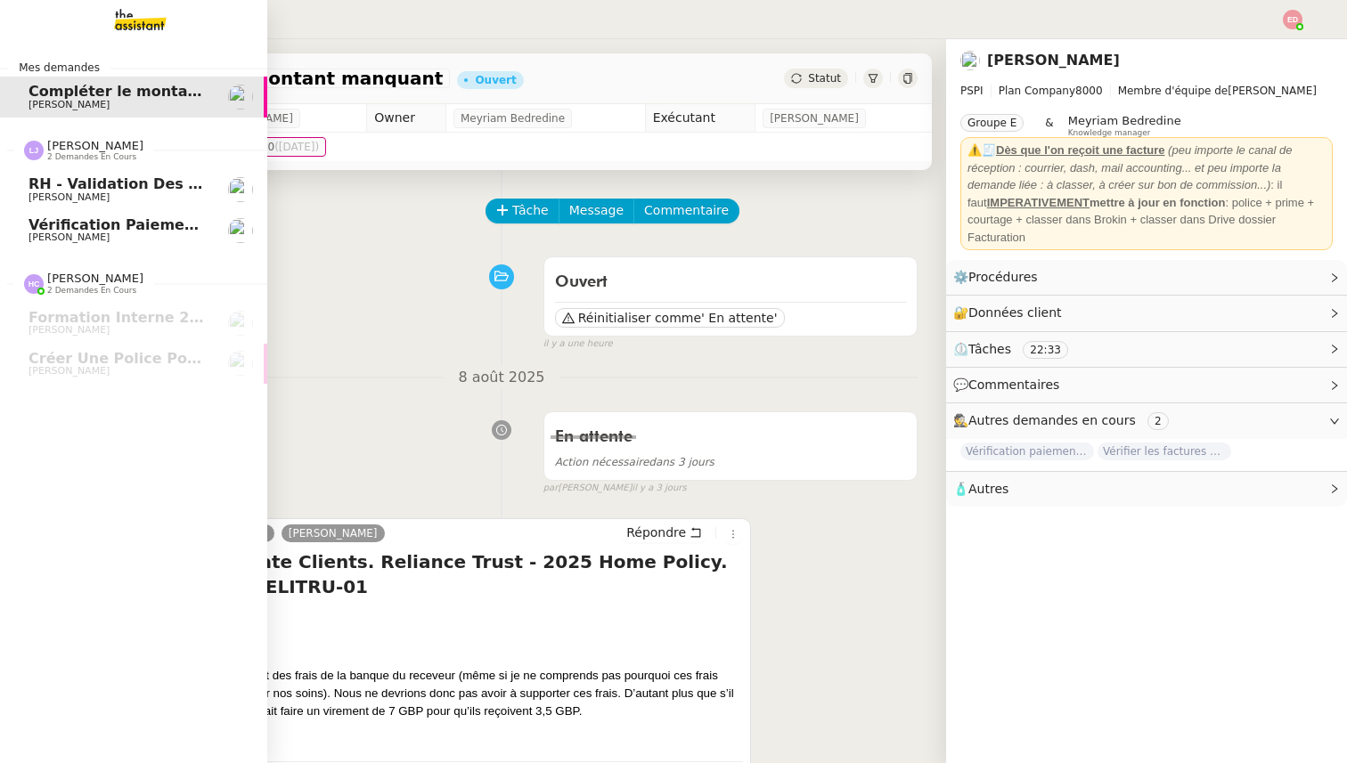
click at [67, 143] on span "[PERSON_NAME]" at bounding box center [95, 145] width 96 height 13
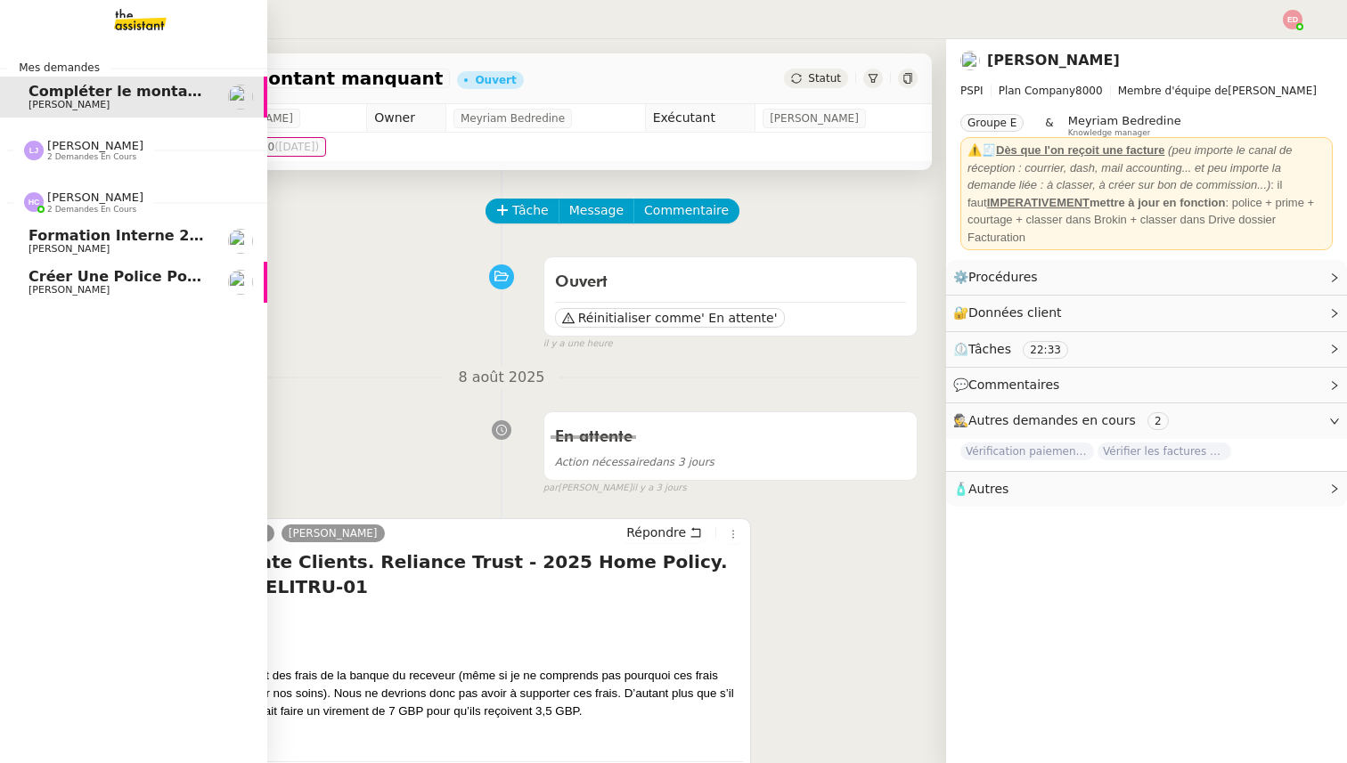
click at [68, 245] on span "[PERSON_NAME]" at bounding box center [69, 249] width 81 height 12
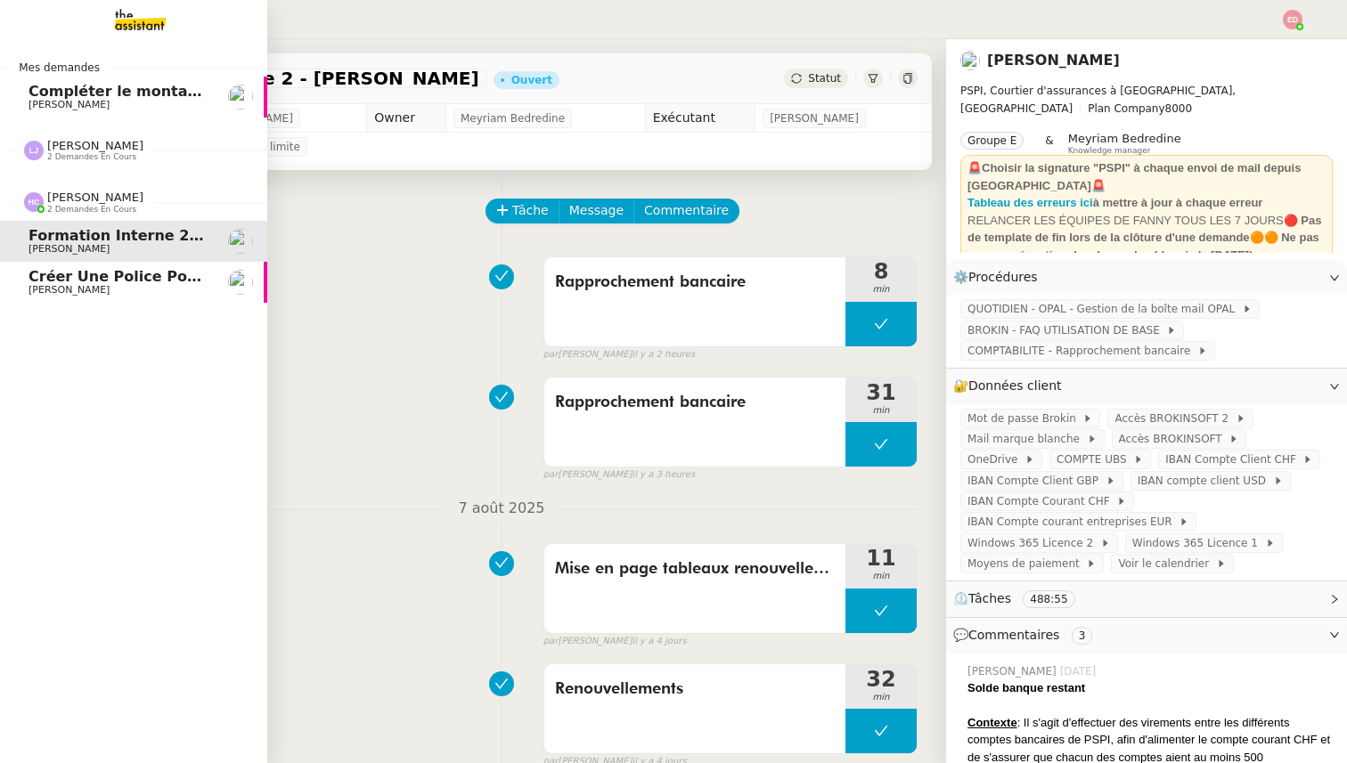
click at [71, 281] on span "Créer une police pour [PERSON_NAME]" at bounding box center [186, 276] width 314 height 17
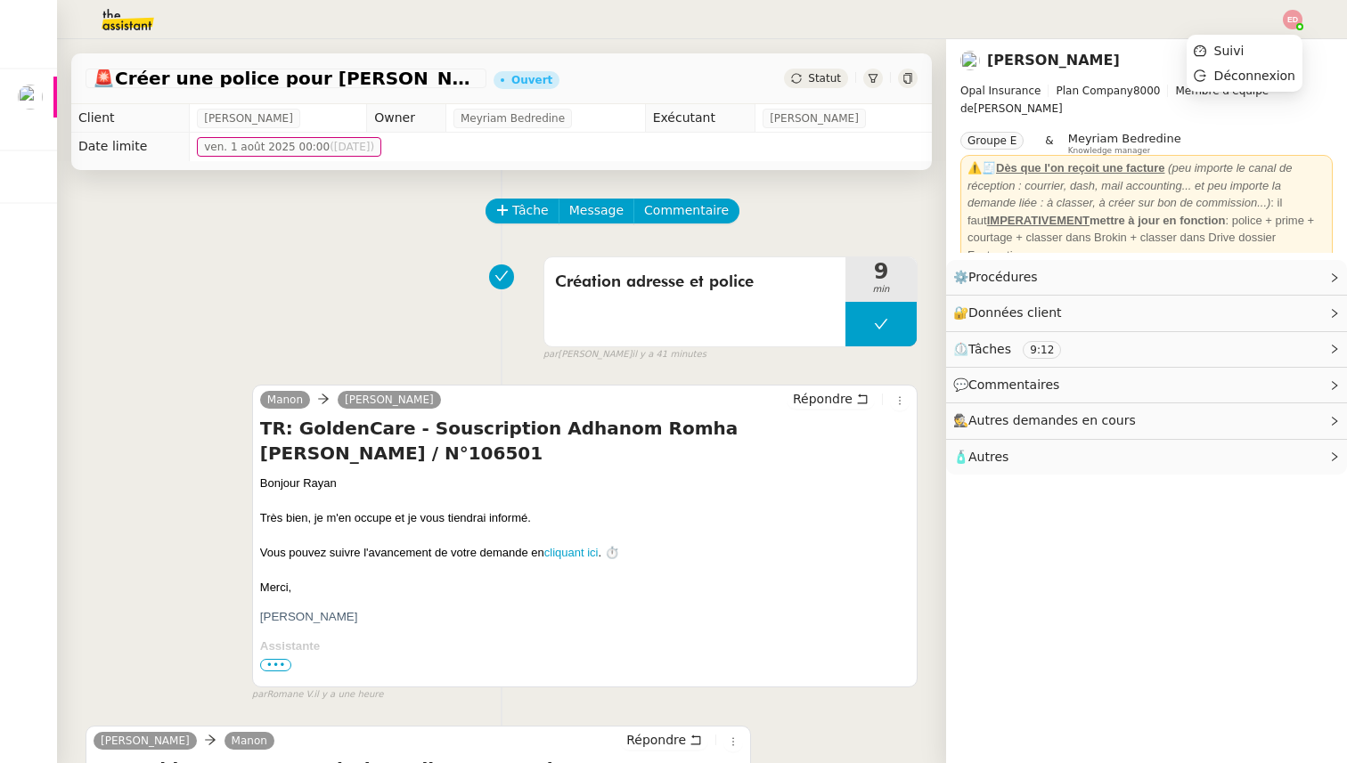
click at [1292, 19] on img at bounding box center [1293, 20] width 20 height 20
click at [1235, 47] on span "Suivi" at bounding box center [1229, 51] width 30 height 14
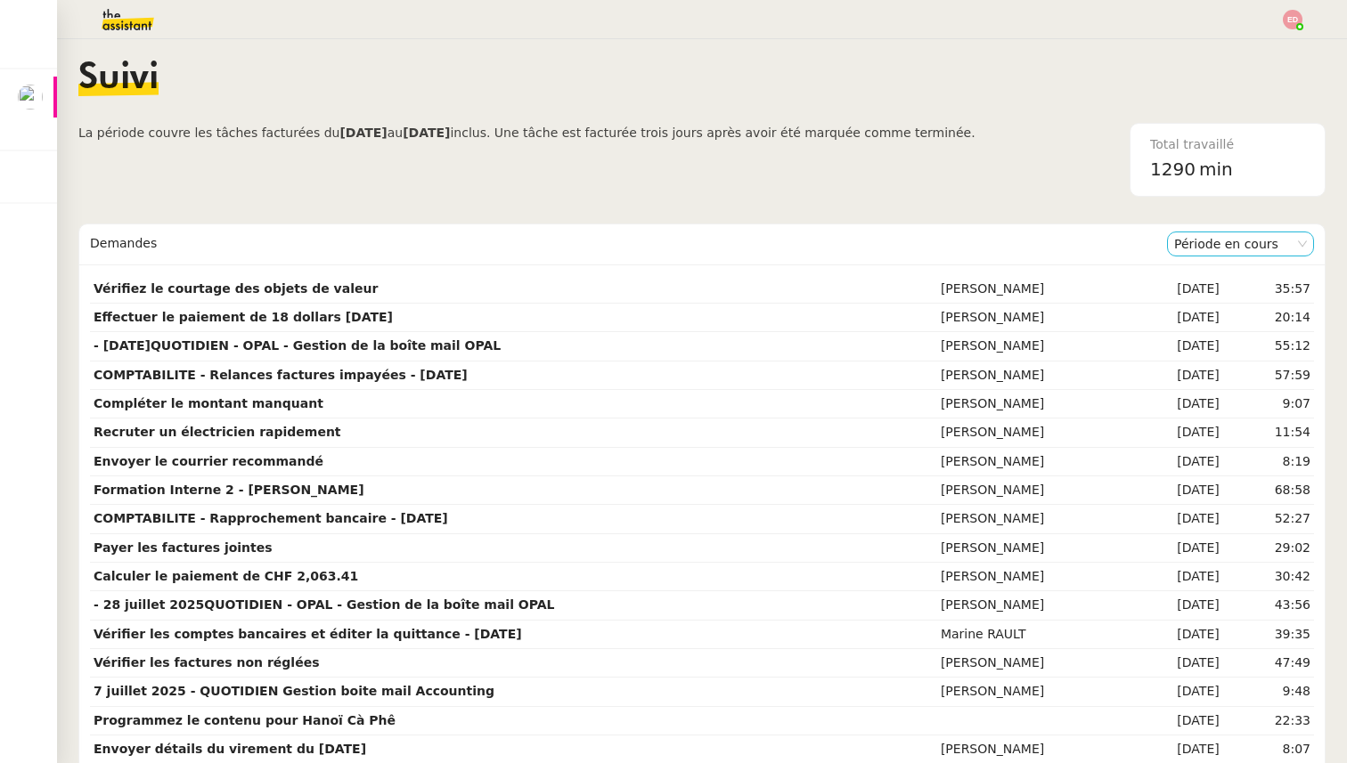
click at [1212, 240] on nz-select-item "Période en cours" at bounding box center [1240, 243] width 133 height 23
click at [1211, 296] on div "Période précédente" at bounding box center [1240, 301] width 133 height 16
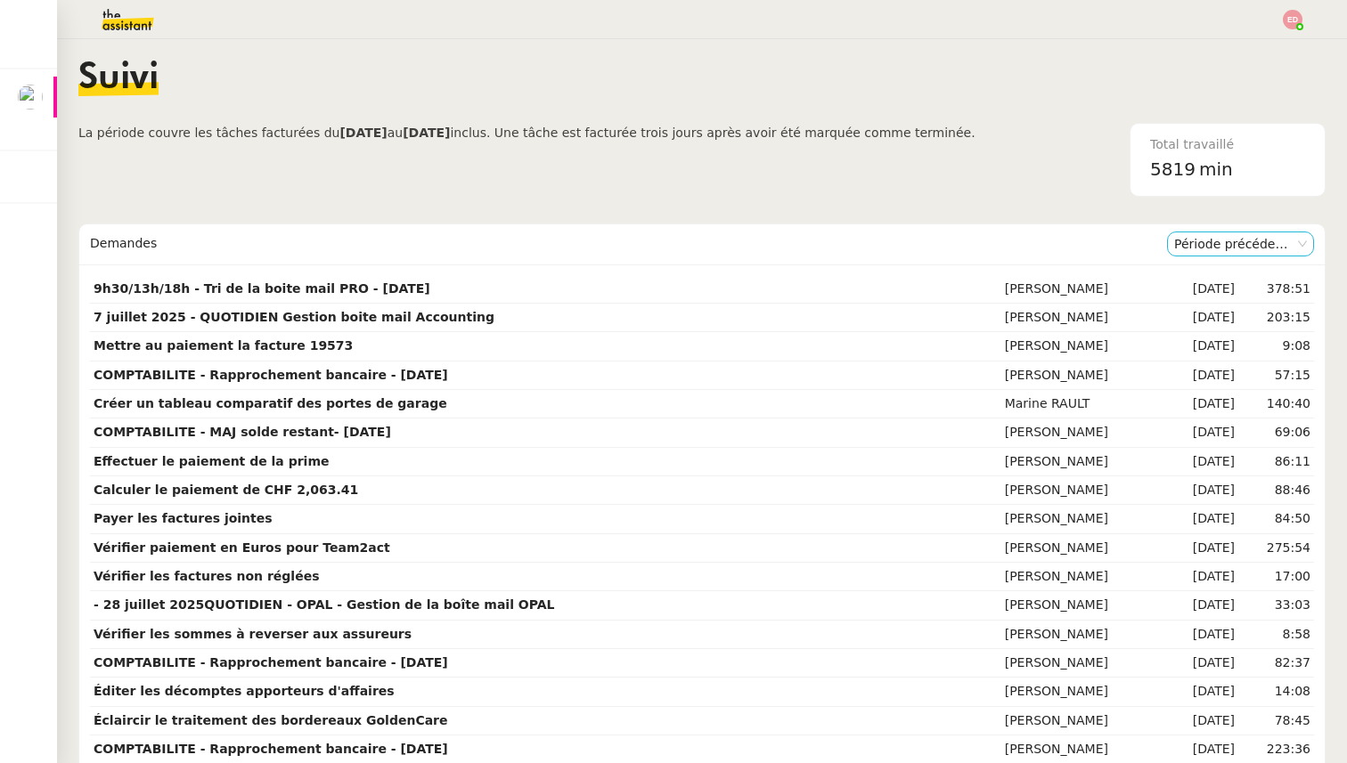
click at [1213, 245] on nz-select-item "Période précédente" at bounding box center [1240, 243] width 133 height 23
click at [1211, 274] on div "Période en cours" at bounding box center [1240, 276] width 133 height 16
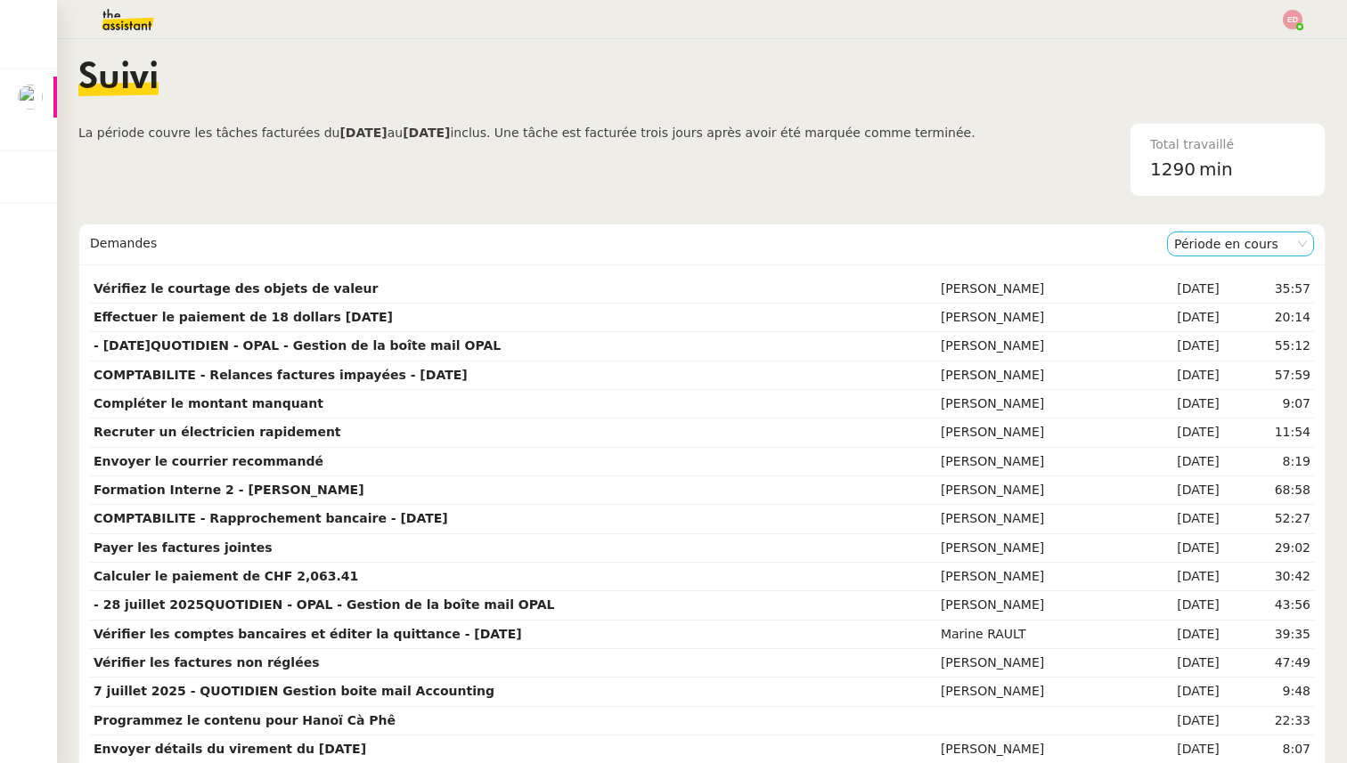
click at [1227, 245] on nz-select-item "Période en cours" at bounding box center [1240, 243] width 133 height 23
click at [1215, 303] on div "Période précédente" at bounding box center [1240, 301] width 133 height 16
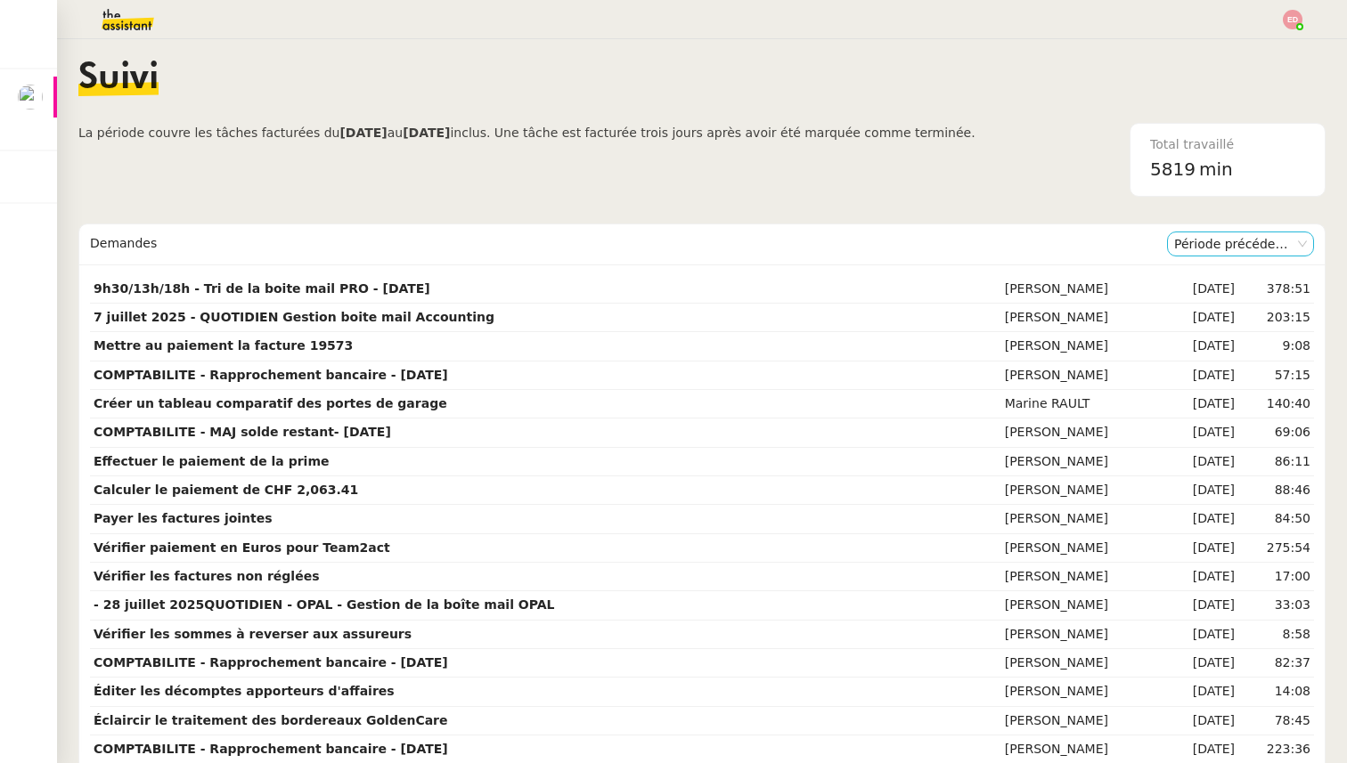
click at [1219, 242] on nz-select-item "Période précédente" at bounding box center [1240, 243] width 133 height 23
click at [1213, 247] on nz-select-item "Période précédente" at bounding box center [1240, 243] width 133 height 23
click at [1213, 246] on nz-select-item "Période précédente" at bounding box center [1240, 243] width 133 height 23
click at [1212, 282] on div "Période en cours" at bounding box center [1240, 276] width 133 height 16
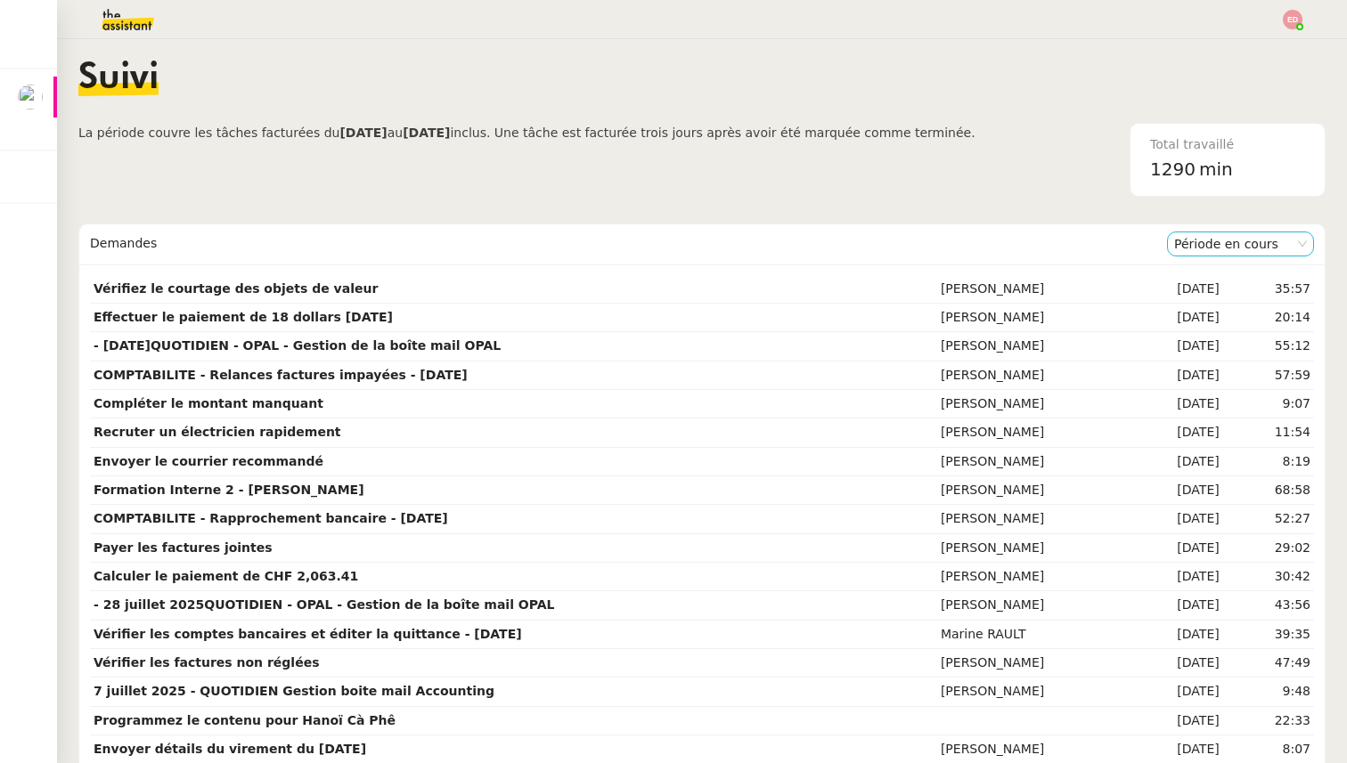
click at [1249, 249] on nz-select-item "Période en cours" at bounding box center [1240, 243] width 133 height 23
click at [1218, 299] on div "Période précédente" at bounding box center [1240, 301] width 133 height 16
